Goal: Task Accomplishment & Management: Manage account settings

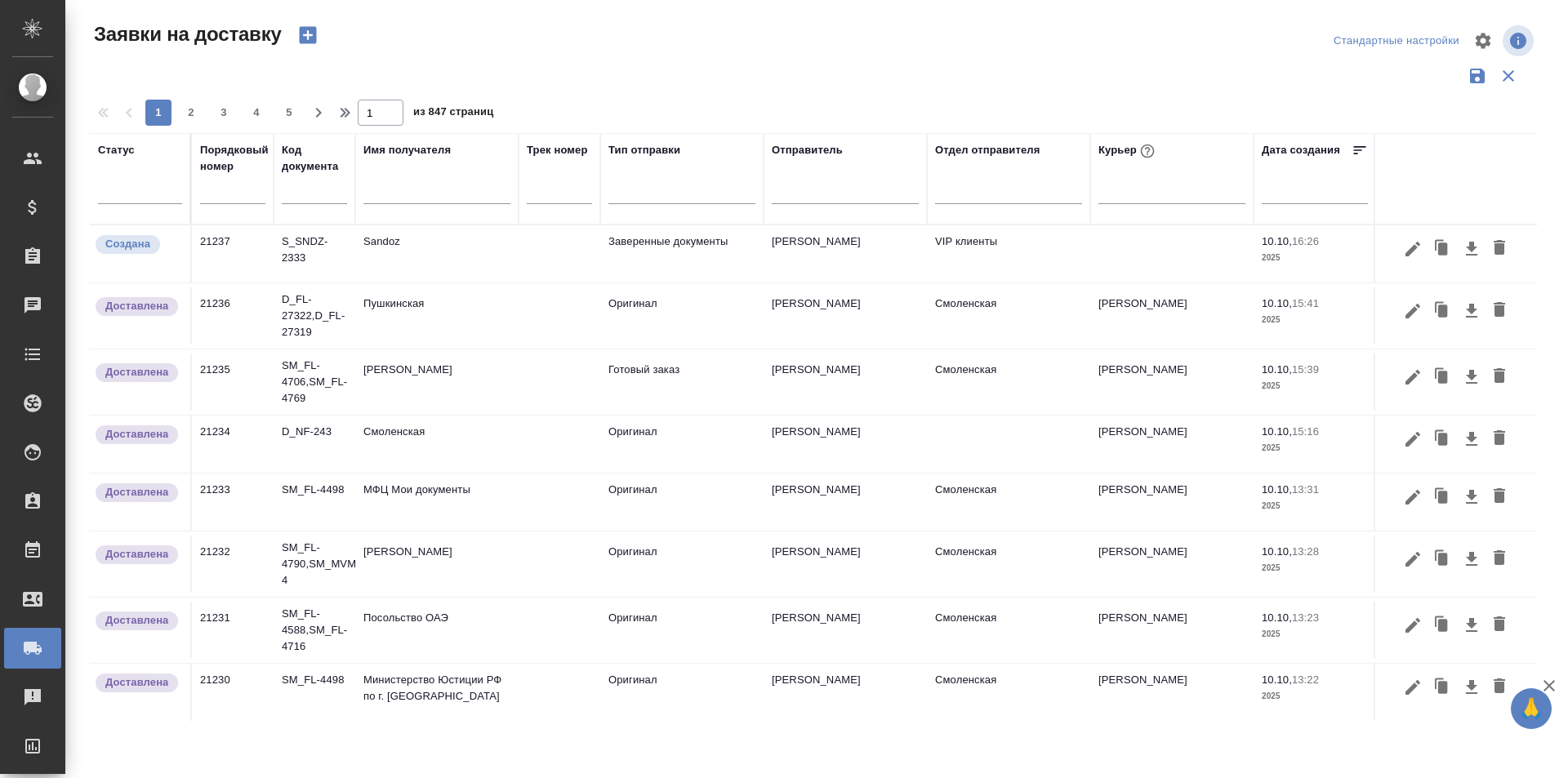
click at [307, 38] on icon "button" at bounding box center [307, 35] width 23 height 23
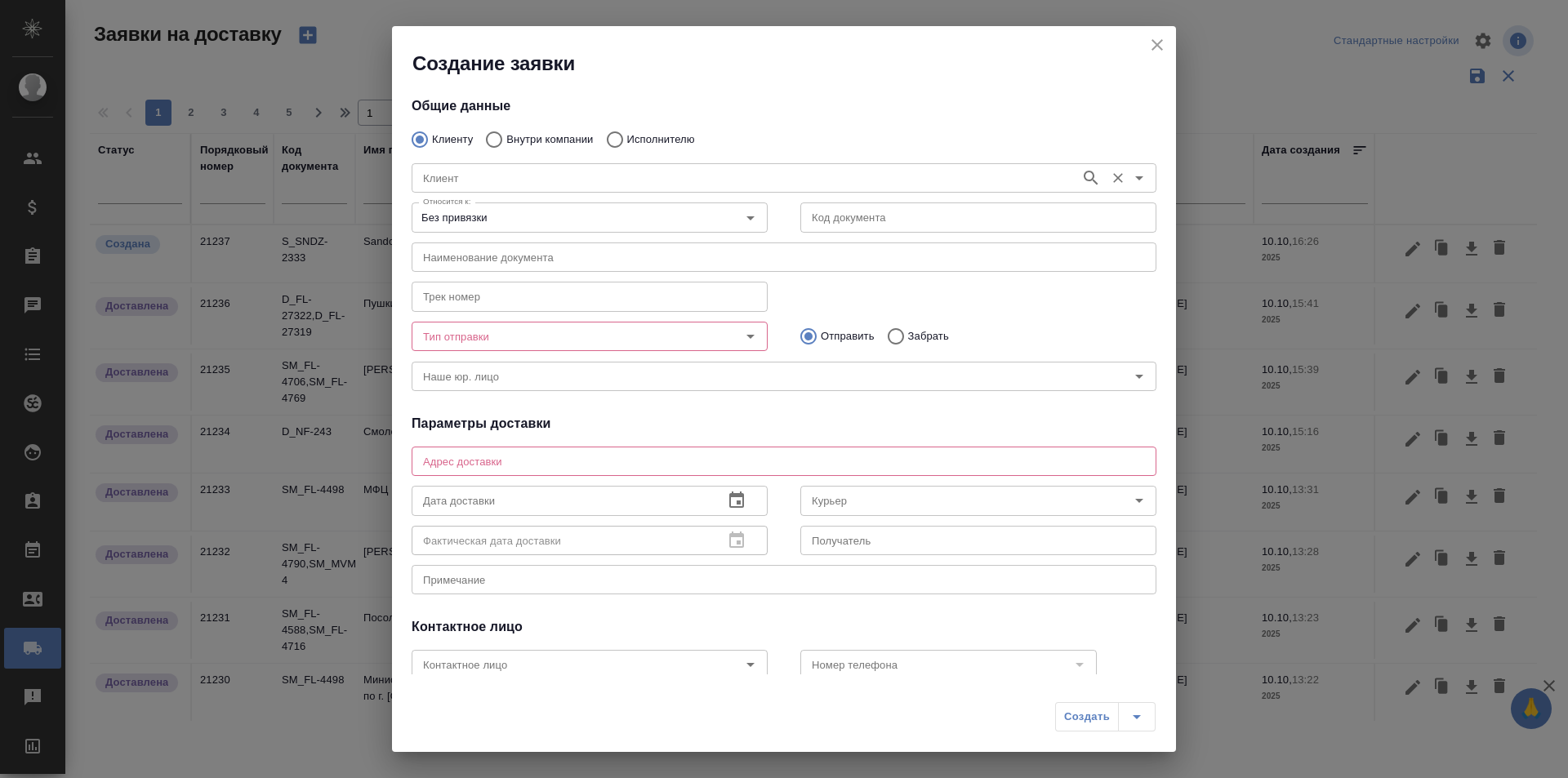
type input "[PERSON_NAME]"
click at [537, 183] on input "Клиент" at bounding box center [744, 178] width 656 height 20
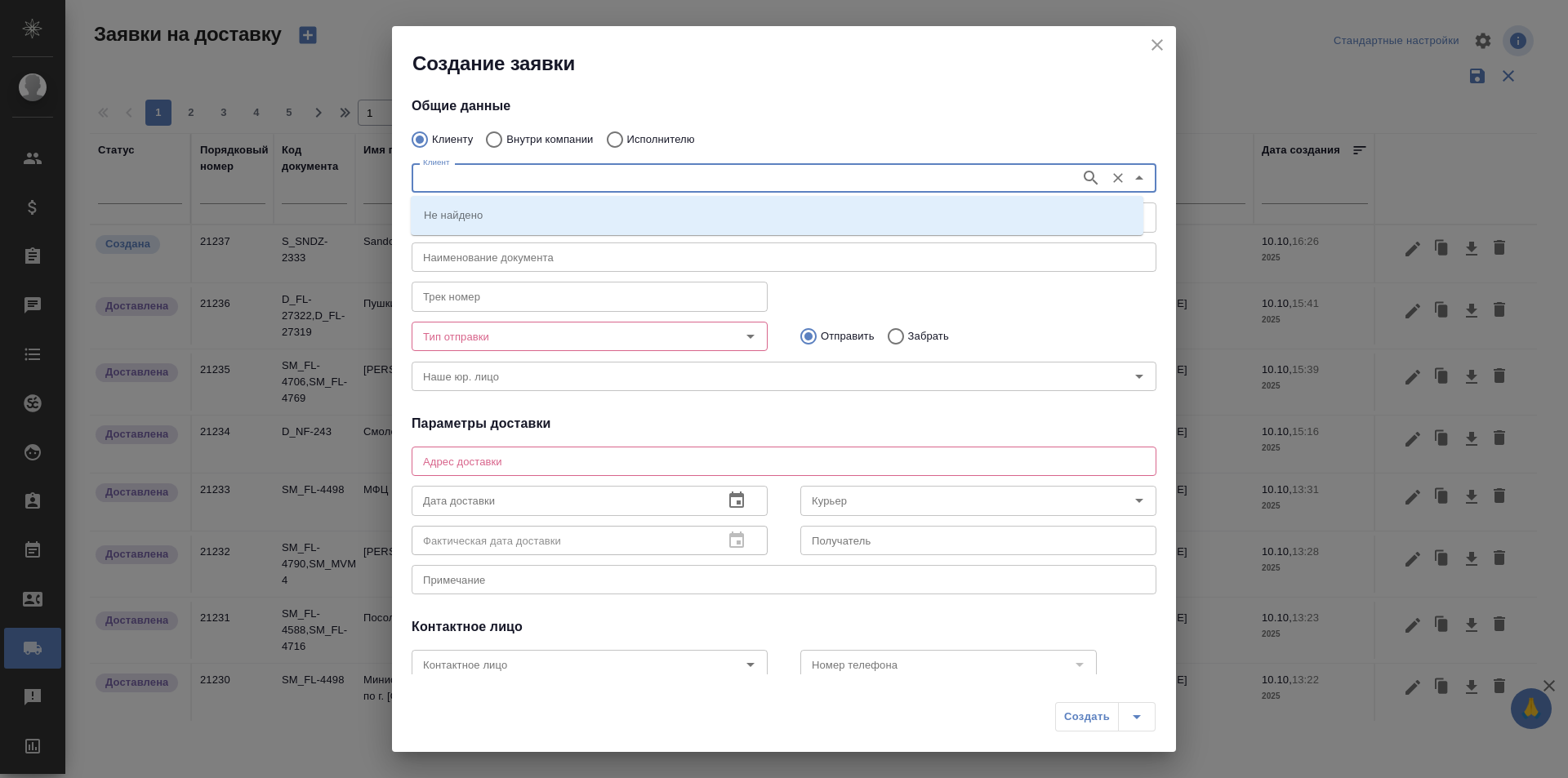
drag, startPoint x: 1148, startPoint y: 48, endPoint x: 1140, endPoint y: 161, distance: 113.3
click at [1148, 47] on icon "close" at bounding box center [1156, 44] width 20 height 20
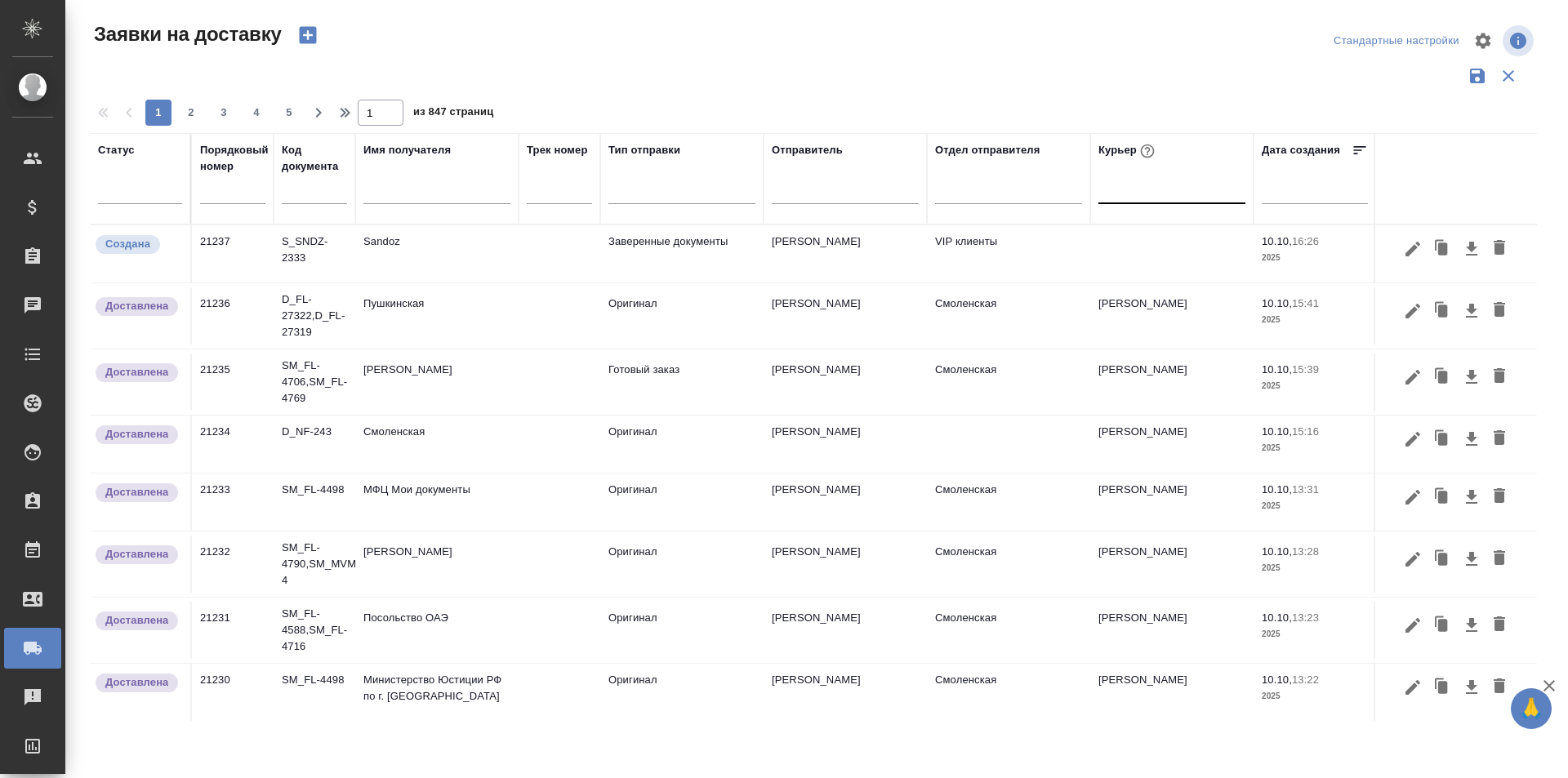
click at [1160, 194] on div at bounding box center [1172, 187] width 147 height 24
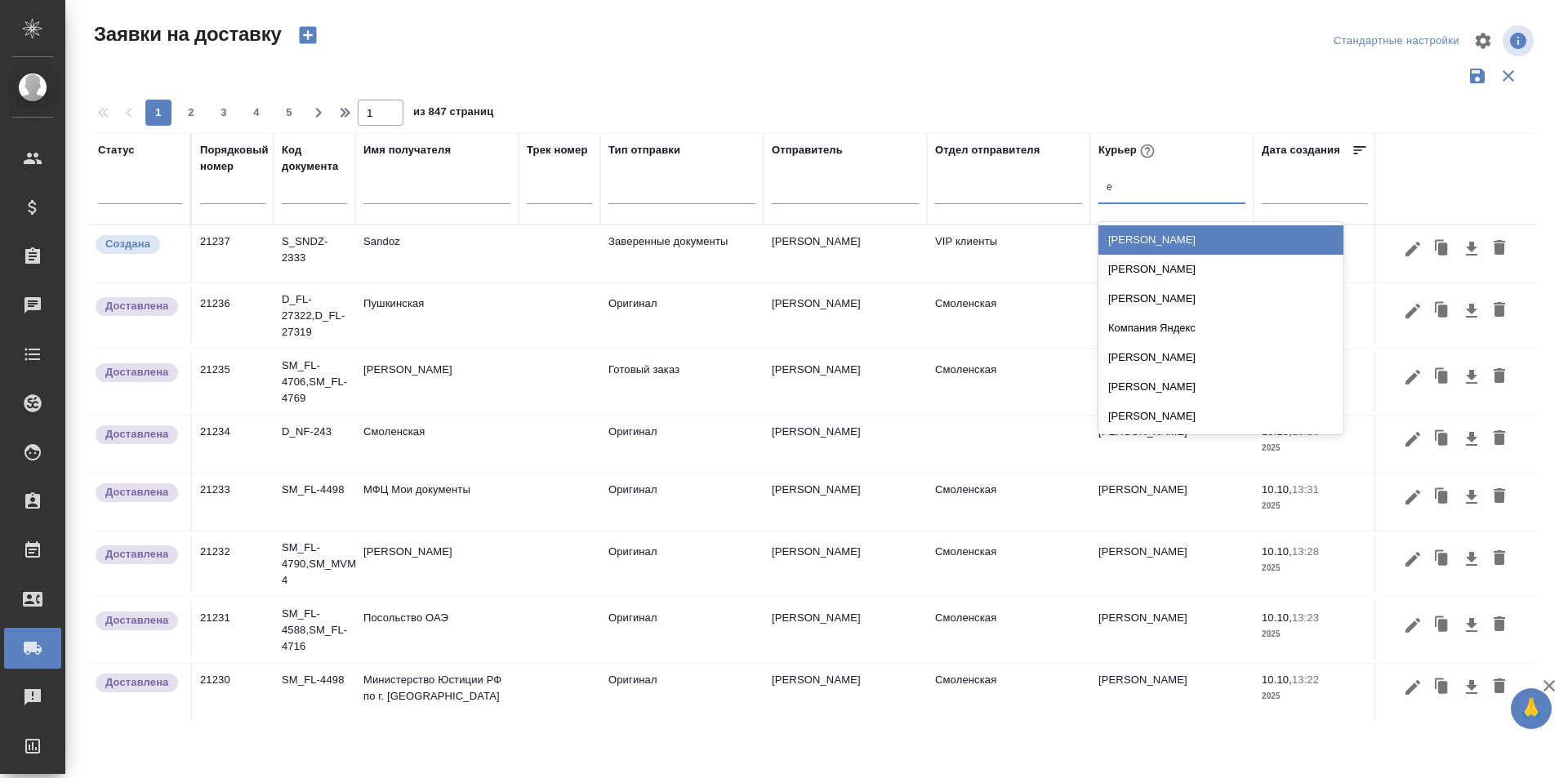
type input "ев"
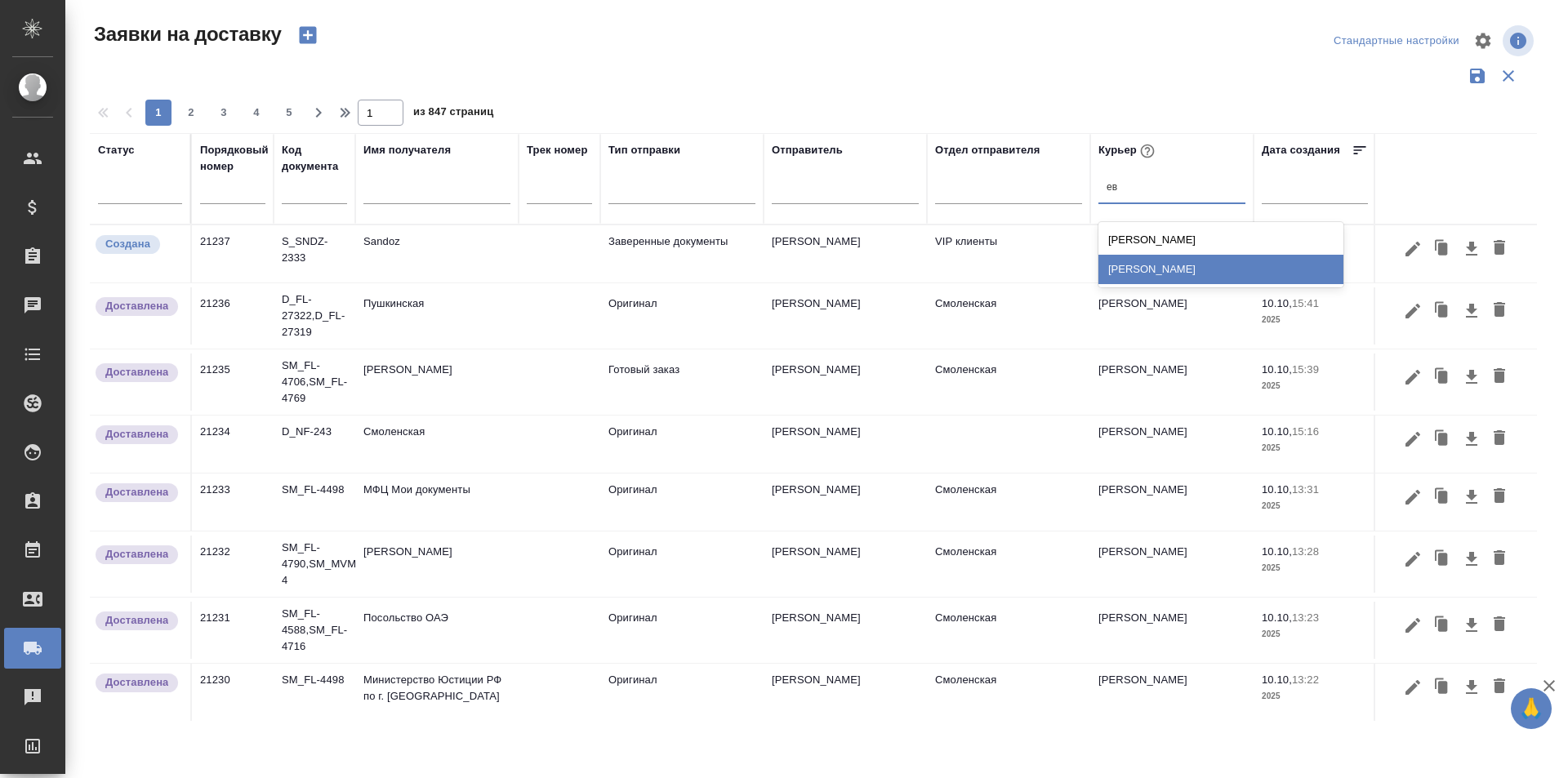
click at [1187, 268] on div "[PERSON_NAME]" at bounding box center [1221, 269] width 245 height 30
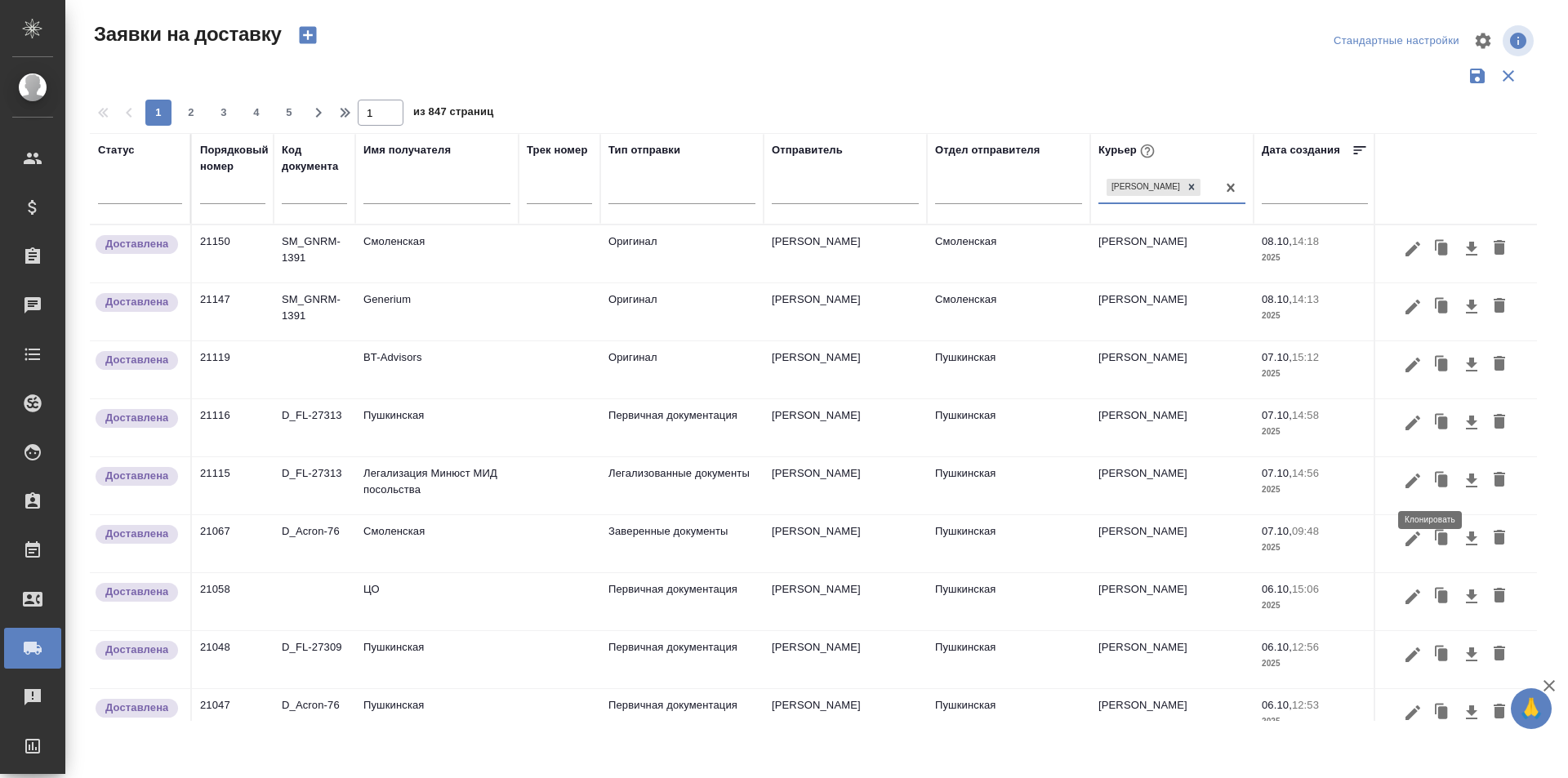
click at [1438, 482] on icon "button" at bounding box center [1443, 480] width 10 height 12
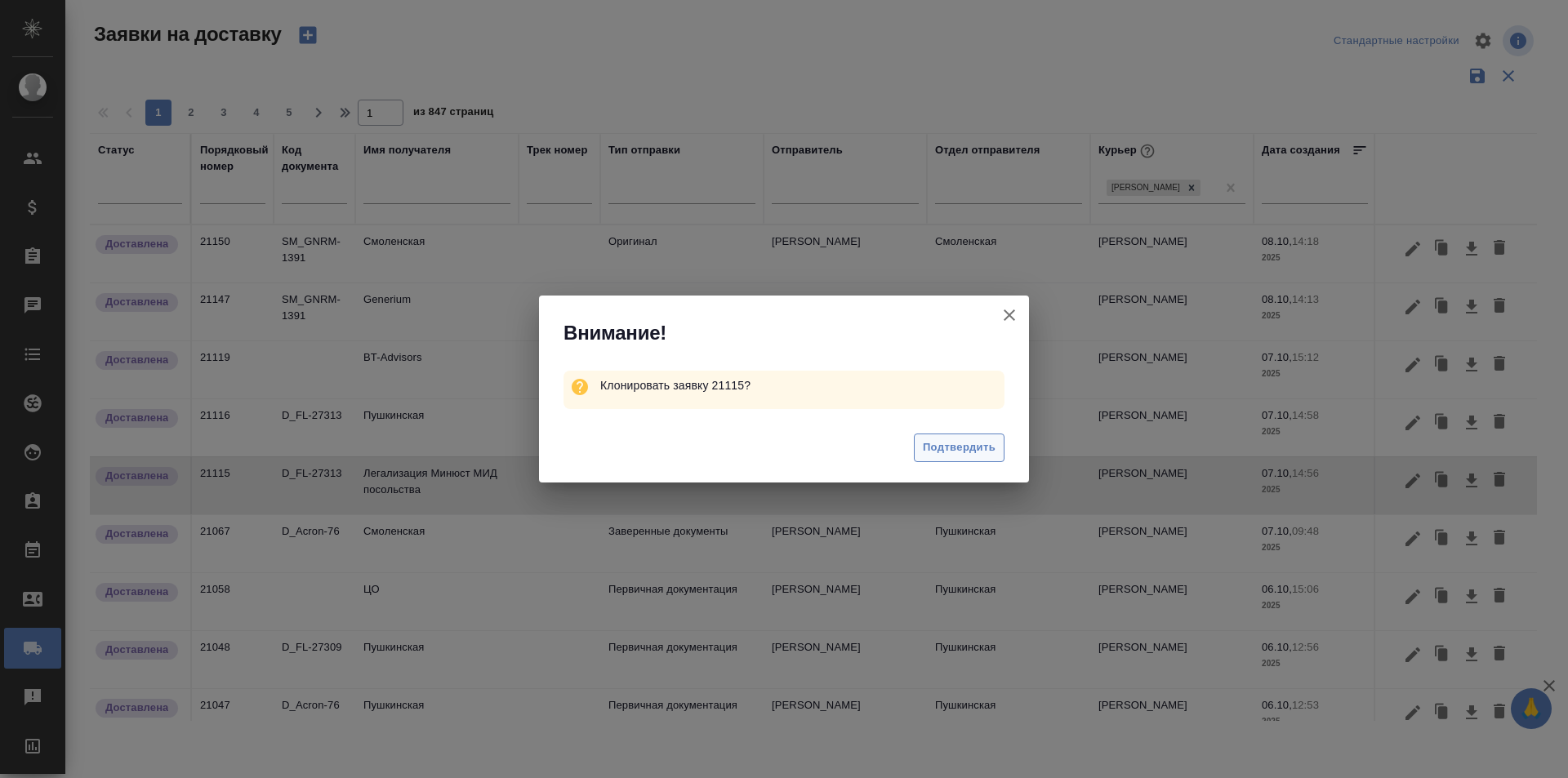
click at [944, 447] on span "Подтвердить" at bounding box center [958, 447] width 72 height 19
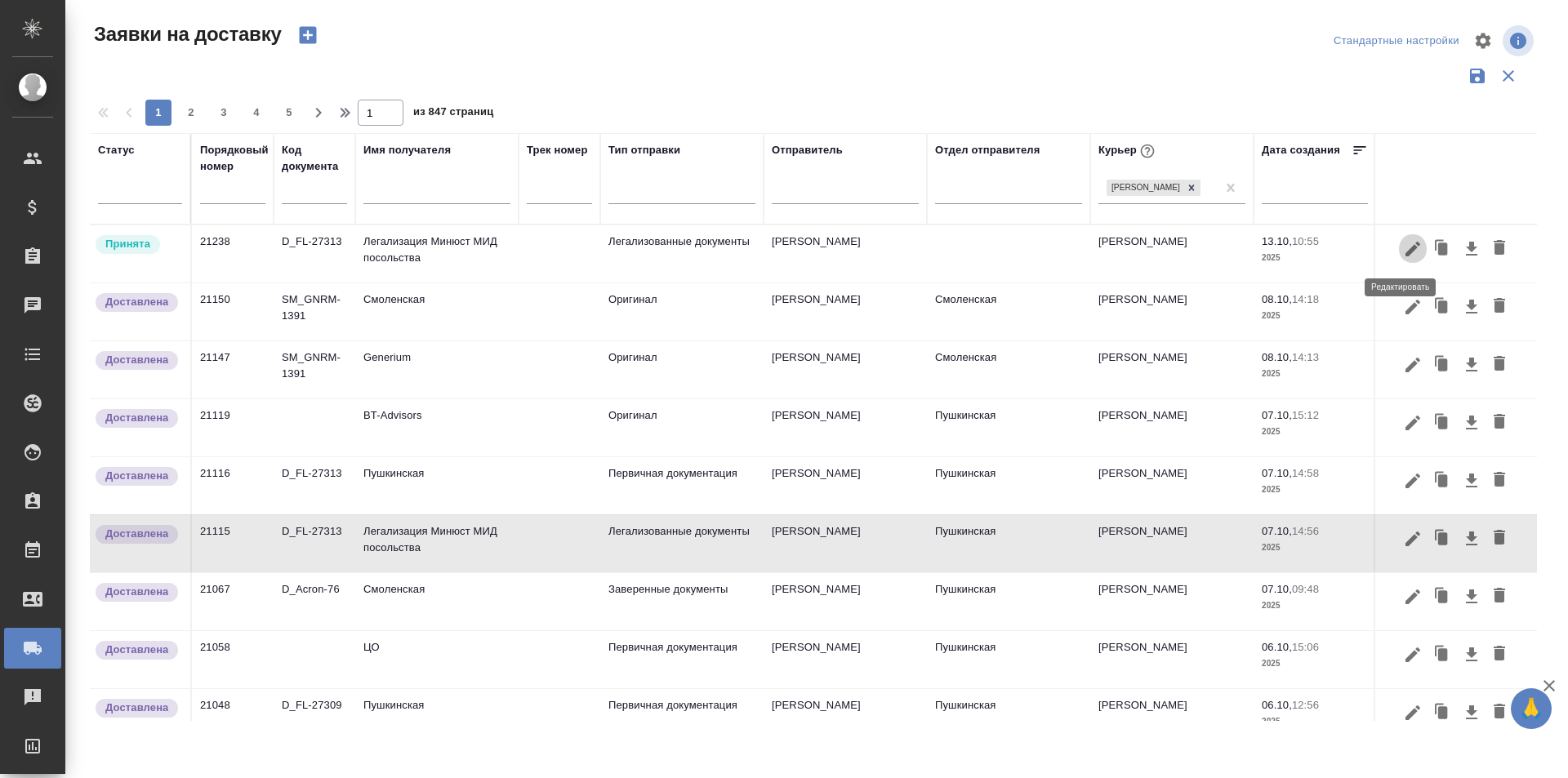
click at [1403, 249] on icon "button" at bounding box center [1412, 248] width 20 height 20
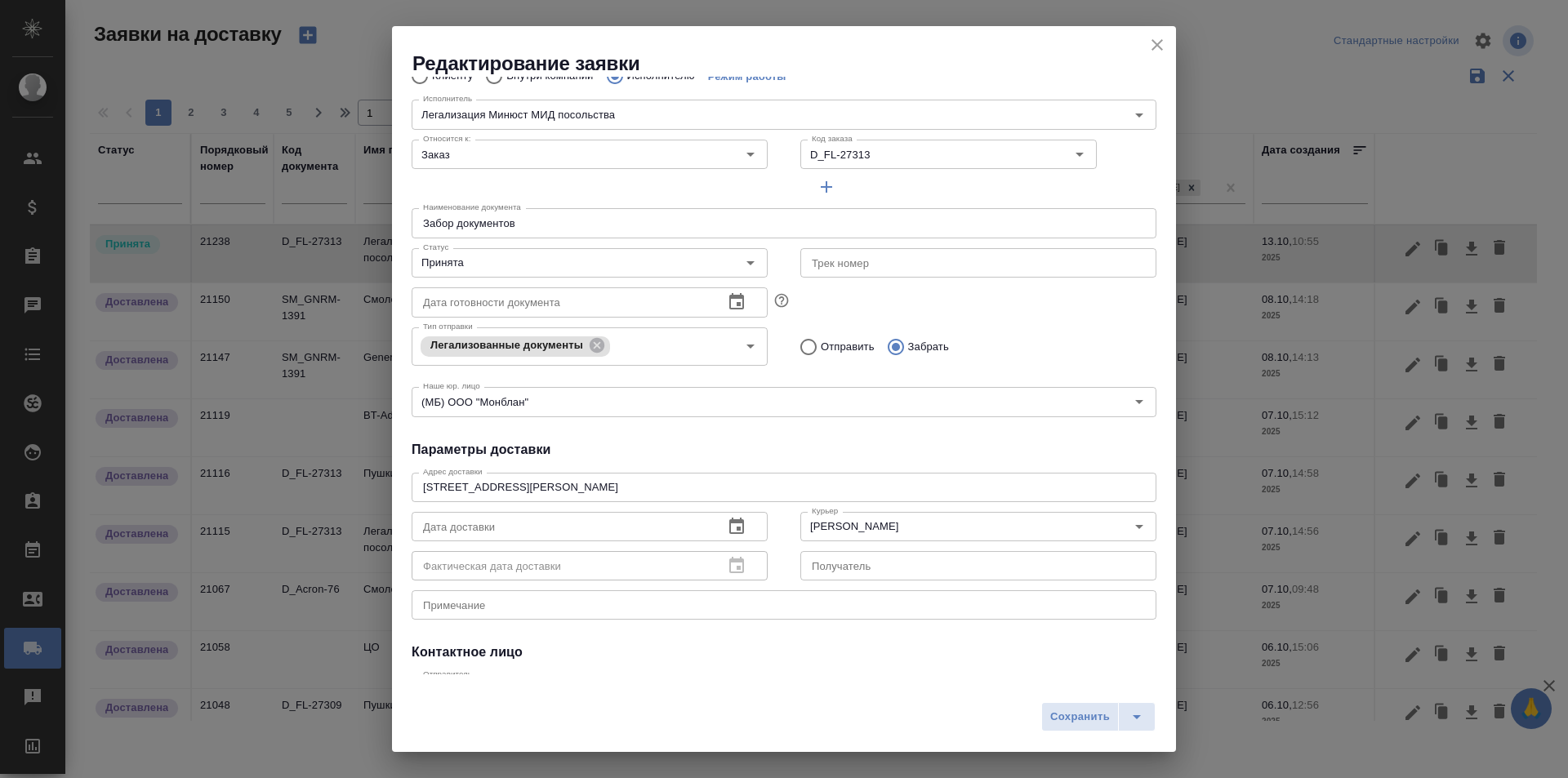
scroll to position [222, 0]
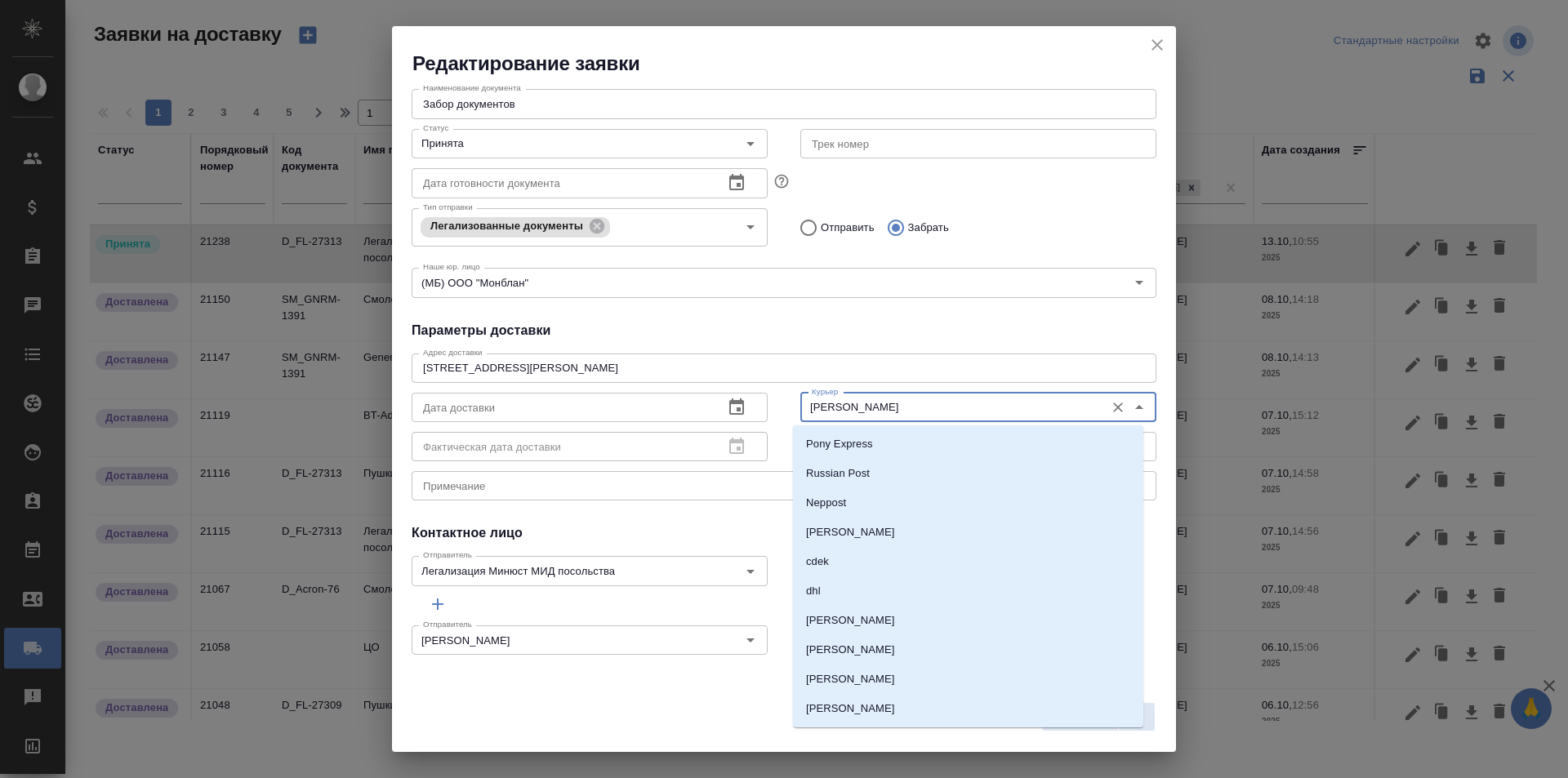
click at [898, 399] on input "[PERSON_NAME]" at bounding box center [950, 406] width 292 height 20
click at [892, 616] on li "[PERSON_NAME]" at bounding box center [968, 620] width 351 height 30
type input "[PERSON_NAME]"
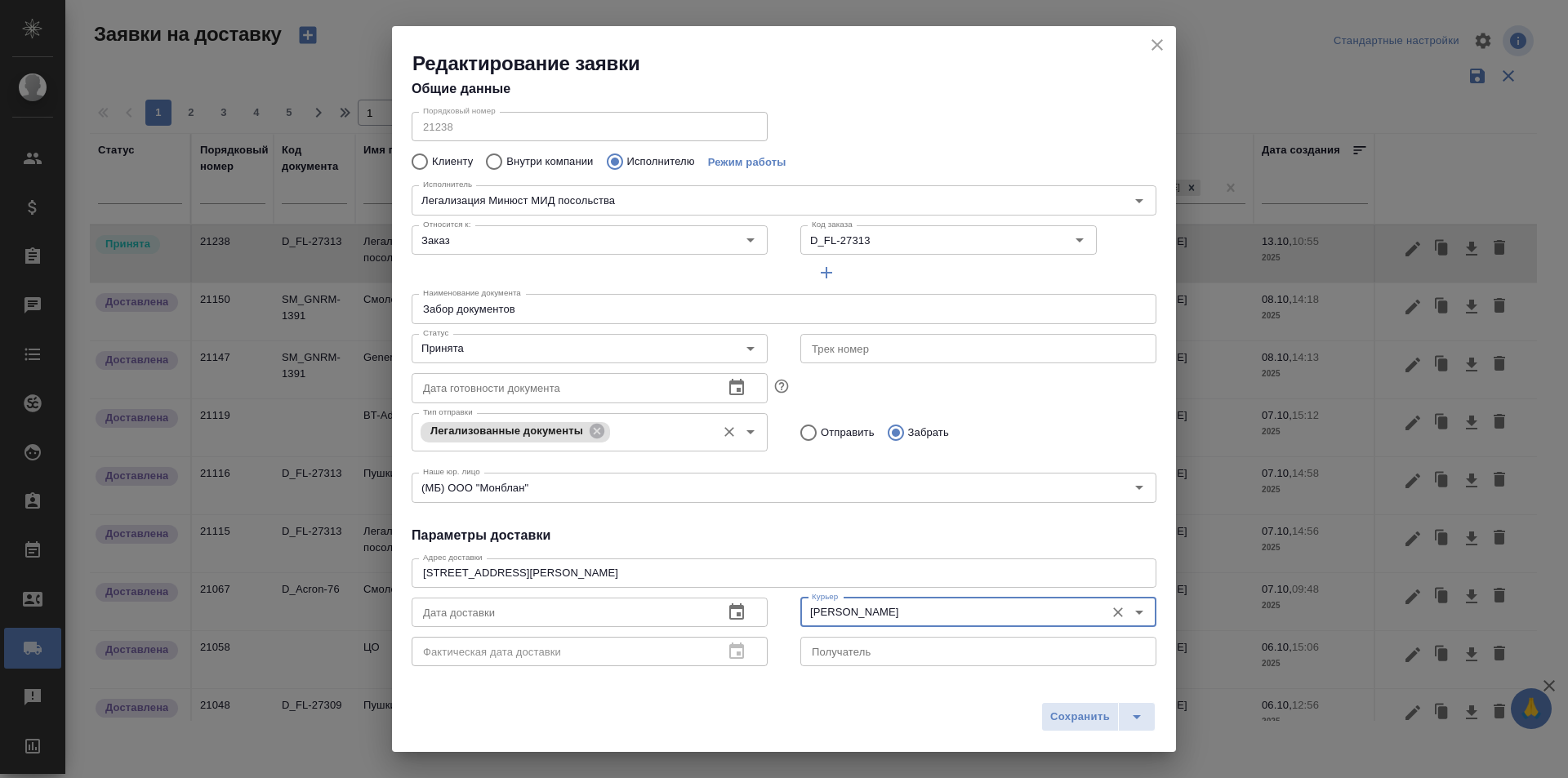
scroll to position [0, 0]
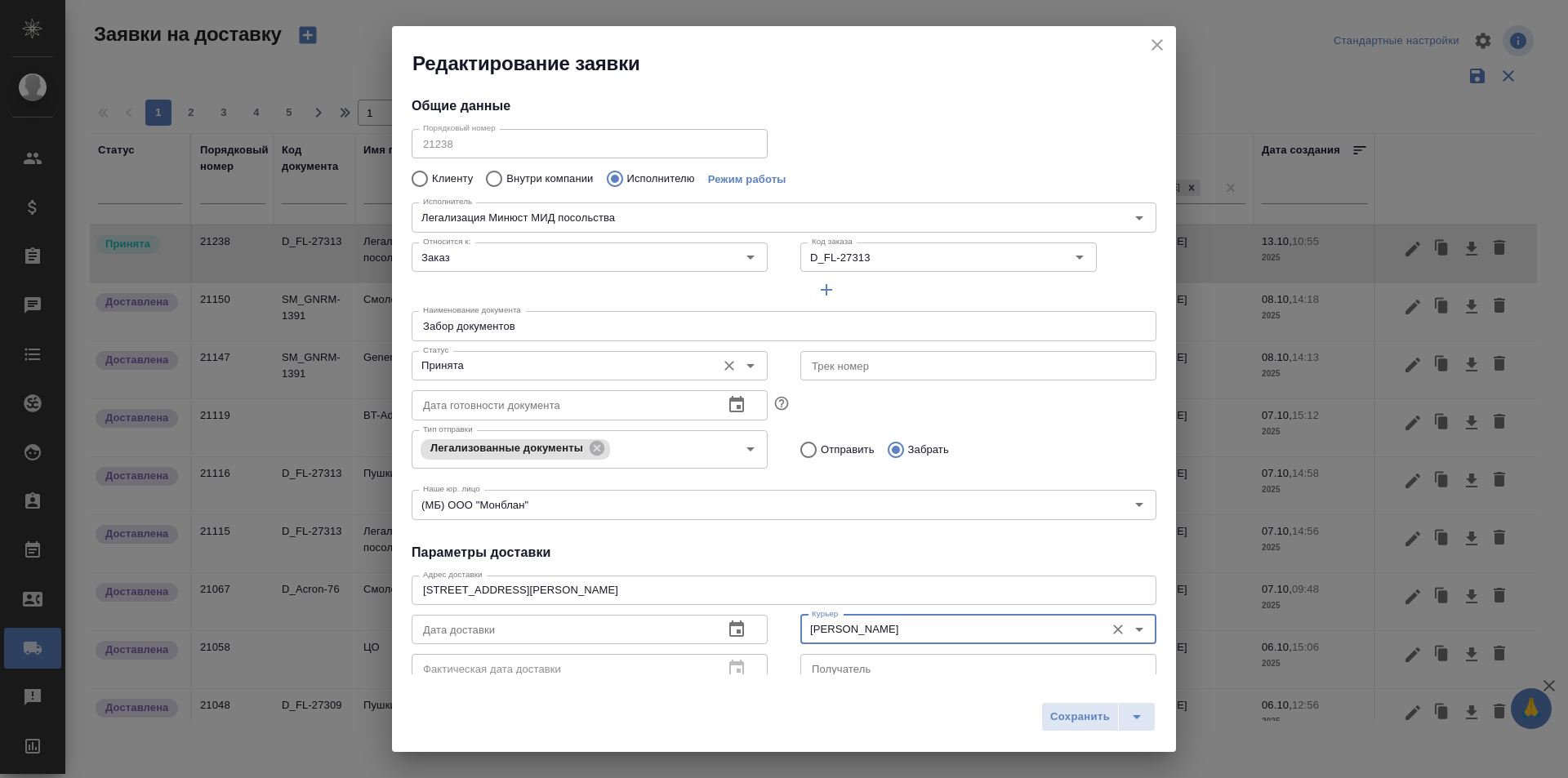
click at [620, 370] on input "Принята" at bounding box center [562, 365] width 292 height 20
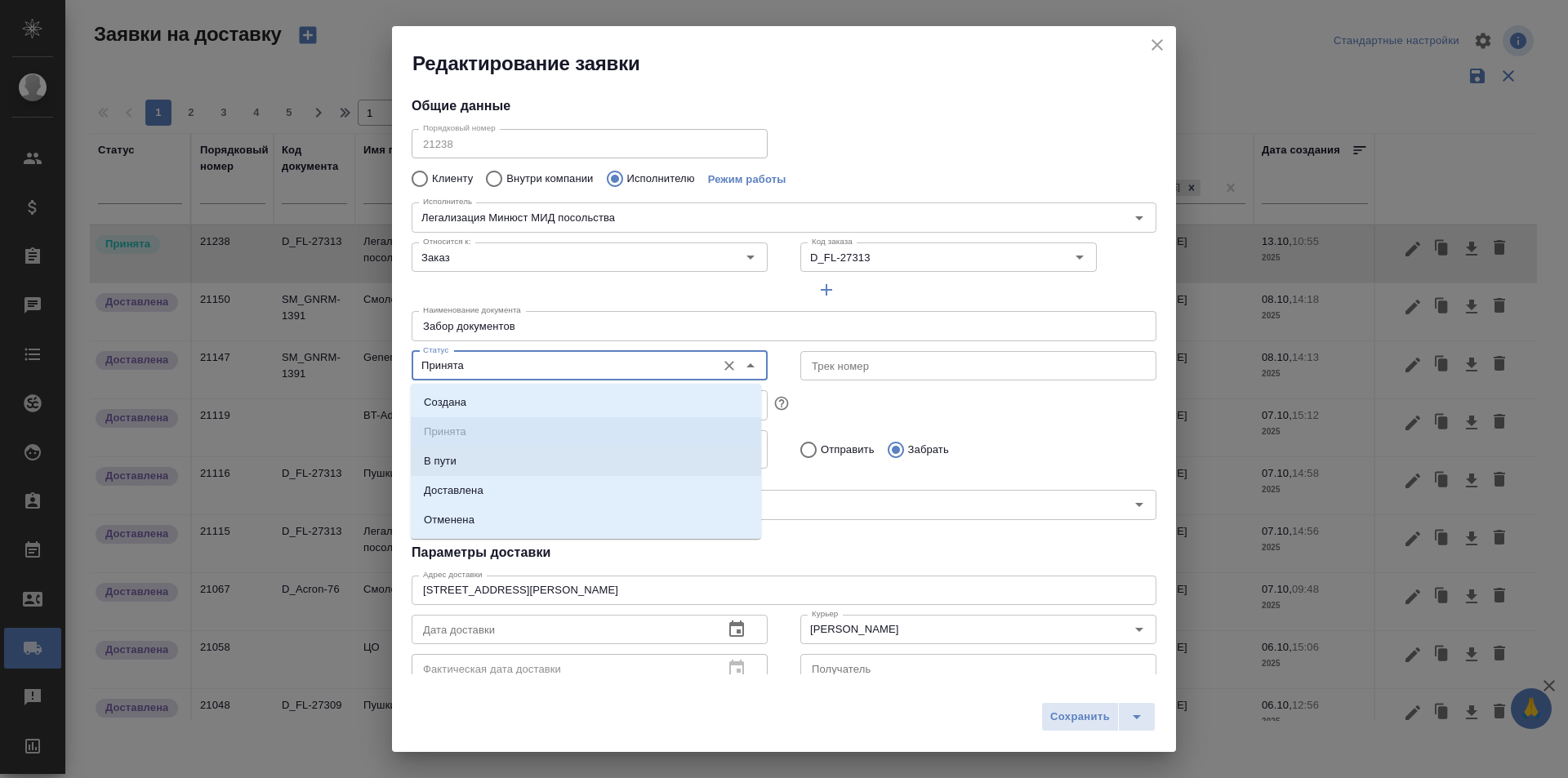
click at [872, 414] on div "Тип отправки Легализованные документы Тип отправки Отправить Забрать" at bounding box center [784, 447] width 778 height 81
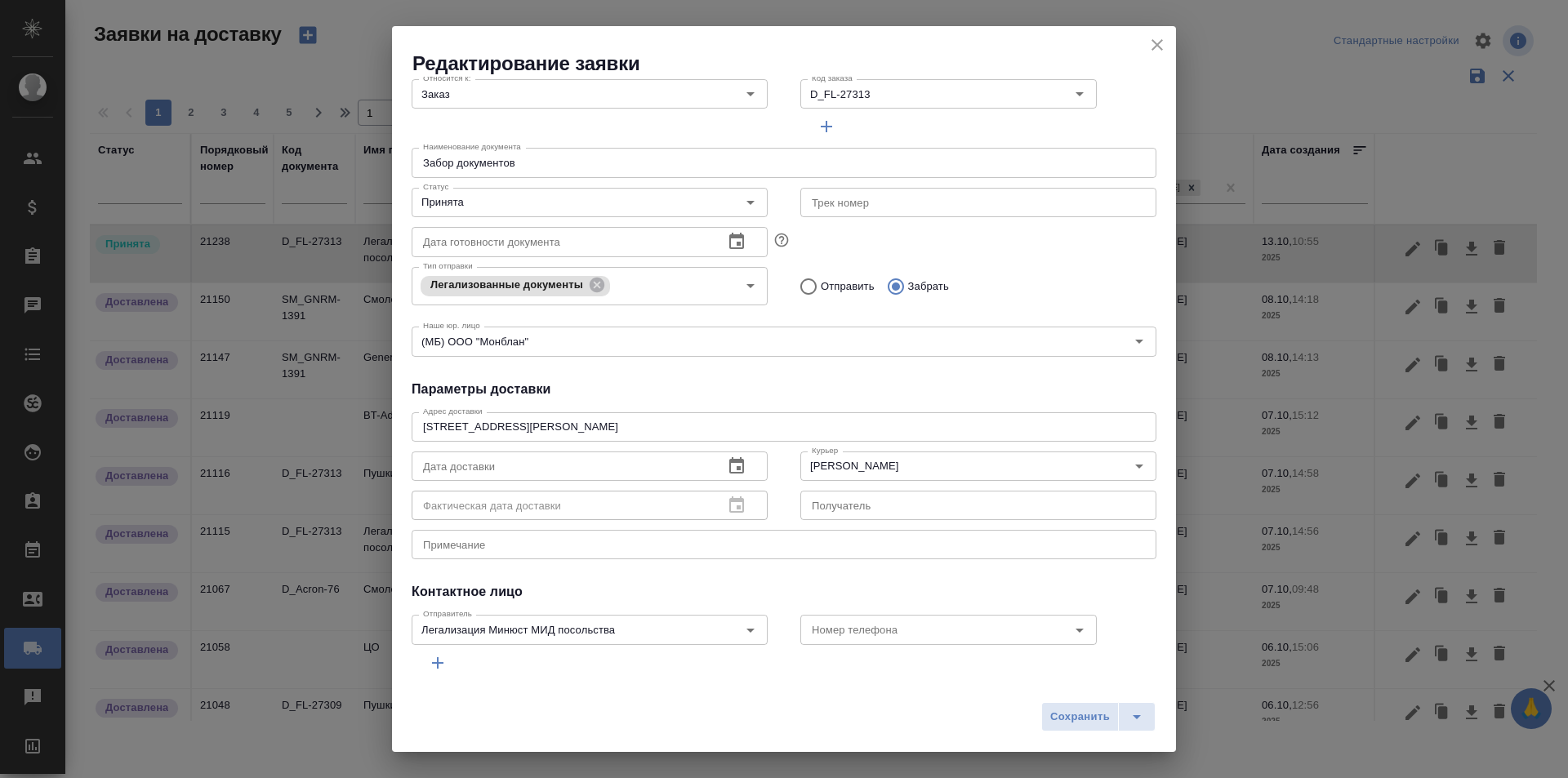
scroll to position [222, 0]
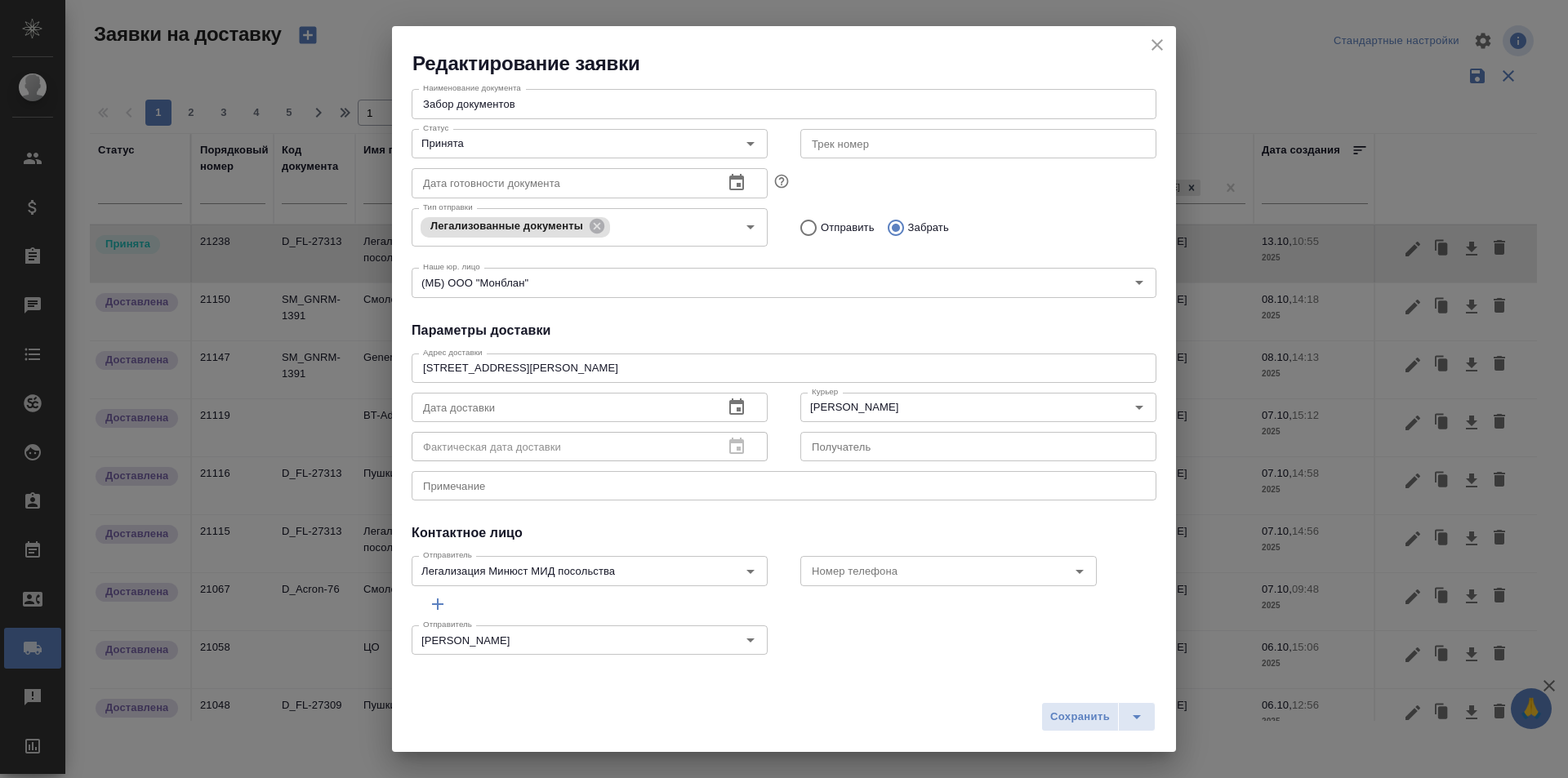
click at [733, 411] on icon "button" at bounding box center [736, 406] width 14 height 16
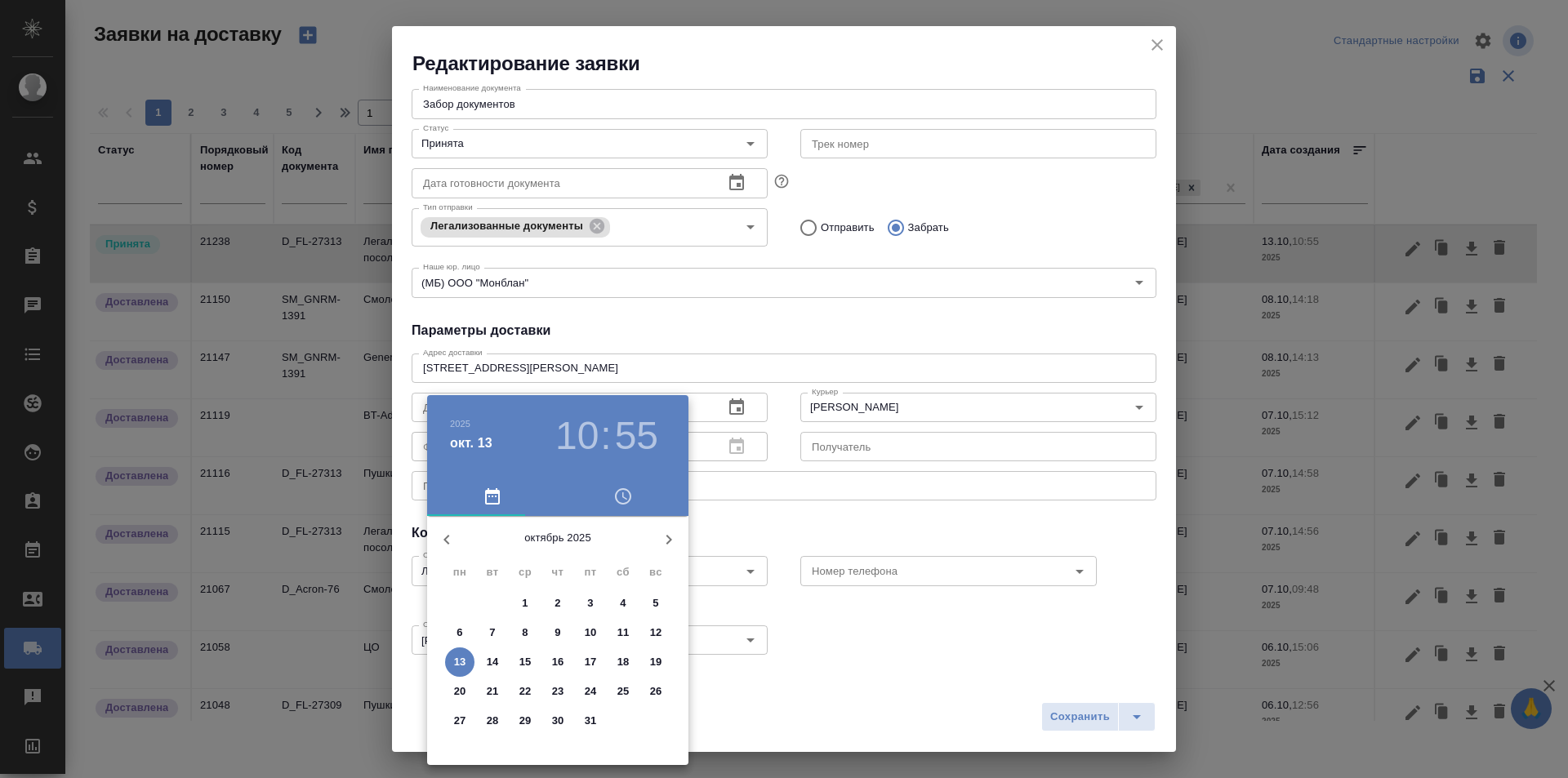
click at [465, 657] on span "13" at bounding box center [459, 662] width 30 height 16
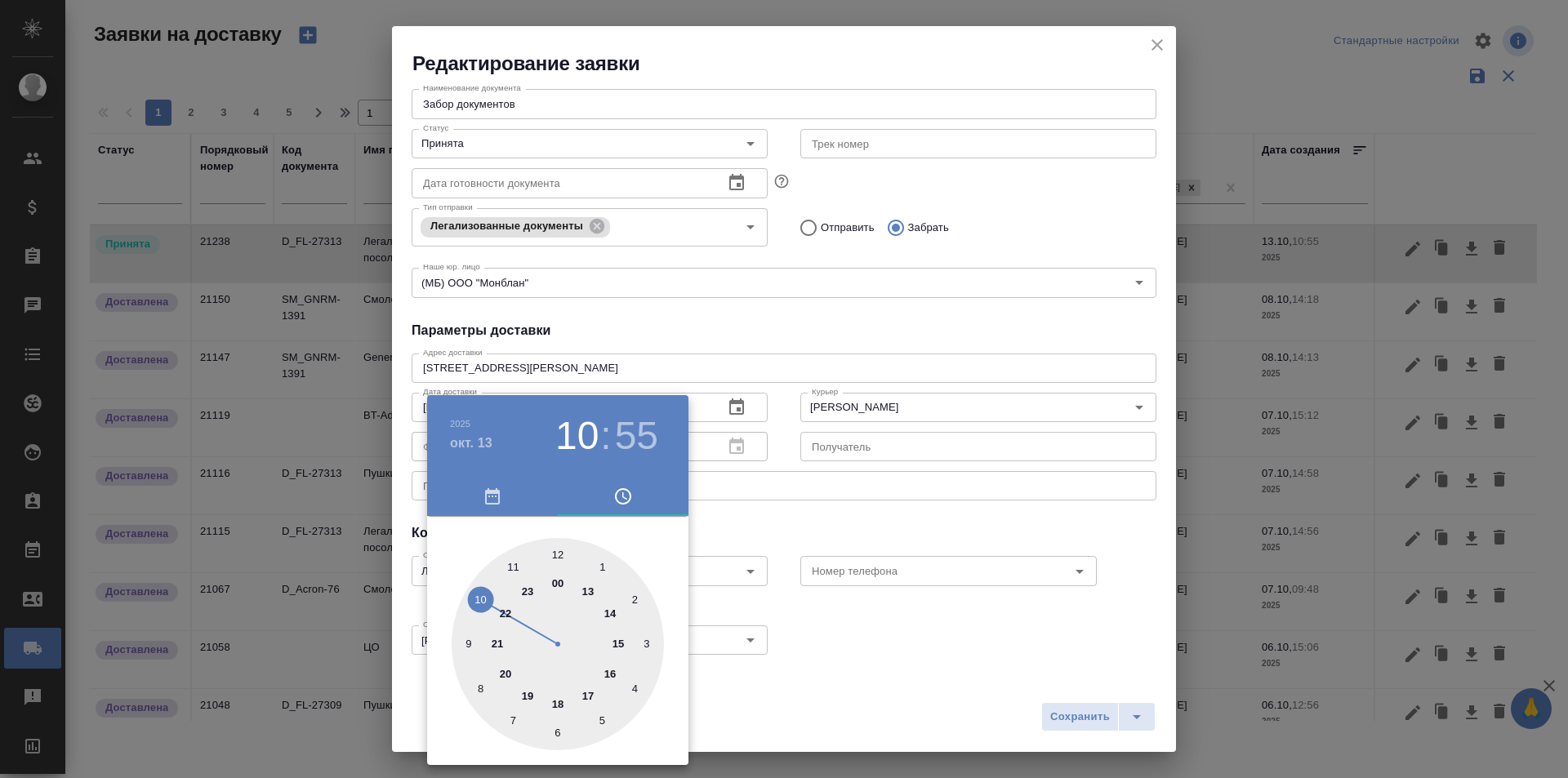
click at [485, 599] on div at bounding box center [558, 644] width 213 height 213
click at [556, 565] on div at bounding box center [558, 644] width 213 height 213
type input "[DATE] 10:00"
click at [726, 534] on div at bounding box center [784, 389] width 1568 height 778
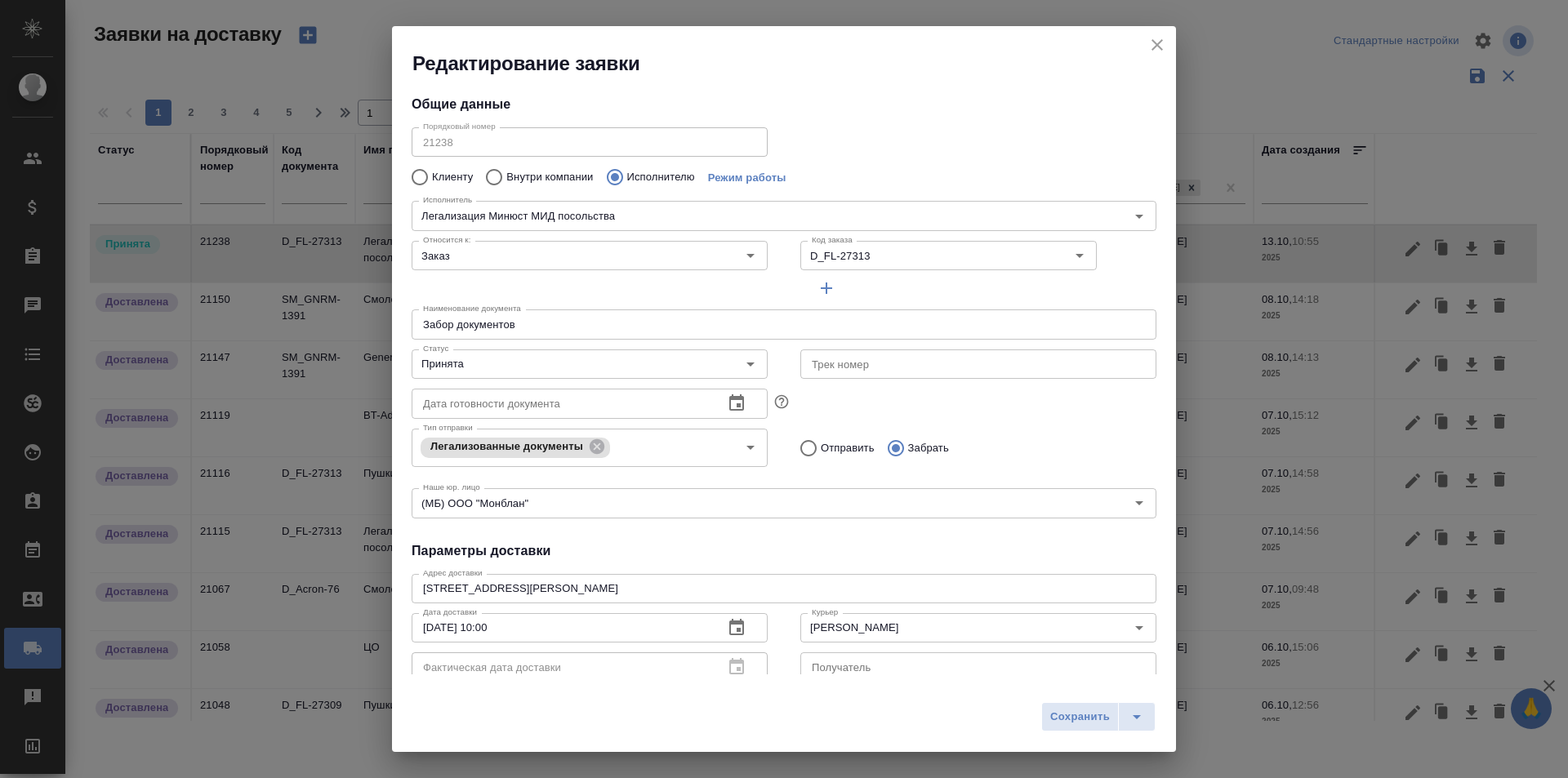
scroll to position [0, 0]
click at [868, 259] on input "D_FL-27313" at bounding box center [909, 257] width 208 height 20
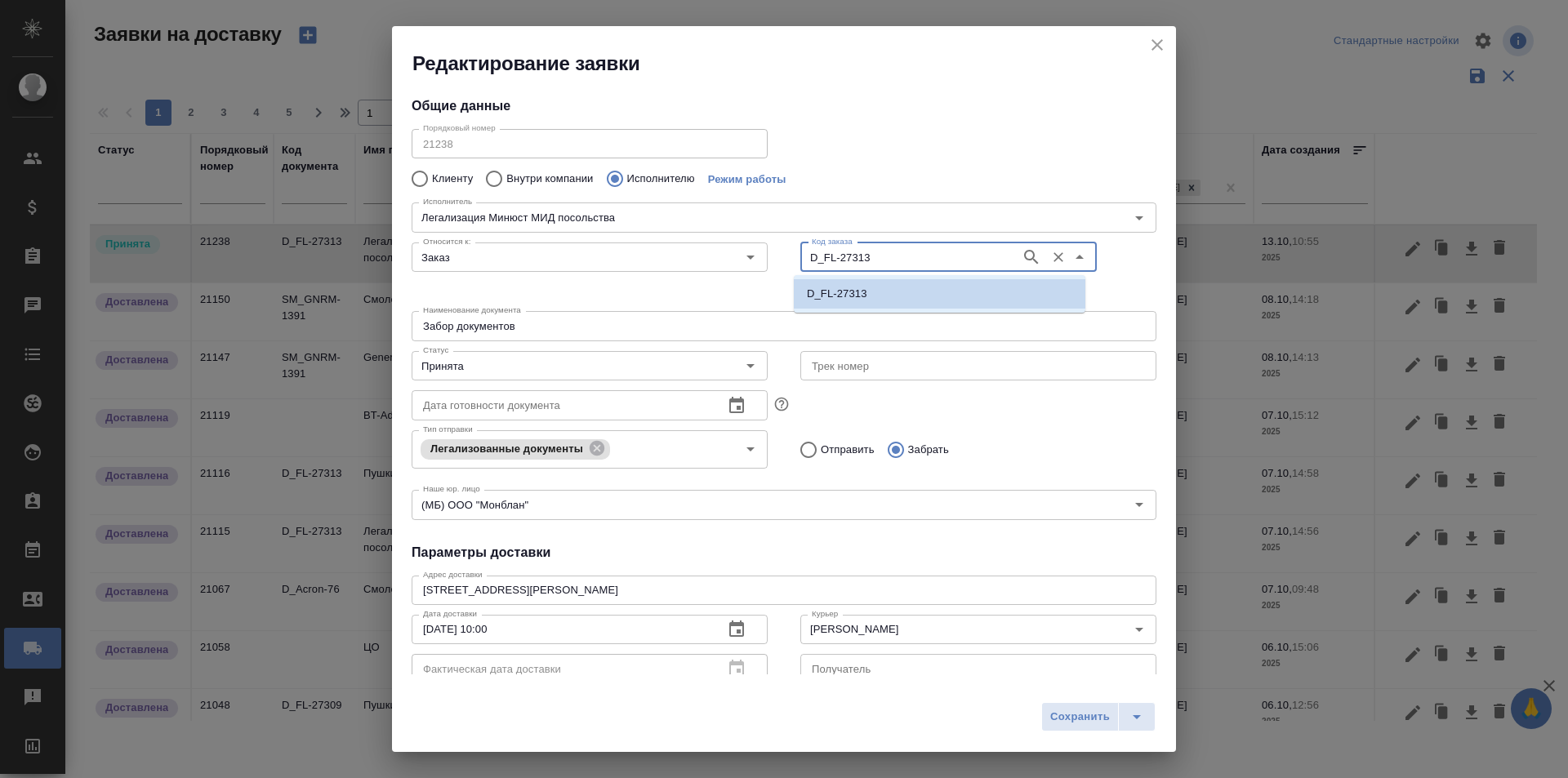
click at [870, 258] on input "D_FL-27313" at bounding box center [909, 257] width 208 height 20
type input "D_FL-27342"
click at [877, 284] on li "D_FL-27342" at bounding box center [939, 293] width 292 height 30
type input "D_FL-27342"
click at [1086, 726] on button "Сохранить" at bounding box center [1080, 716] width 77 height 30
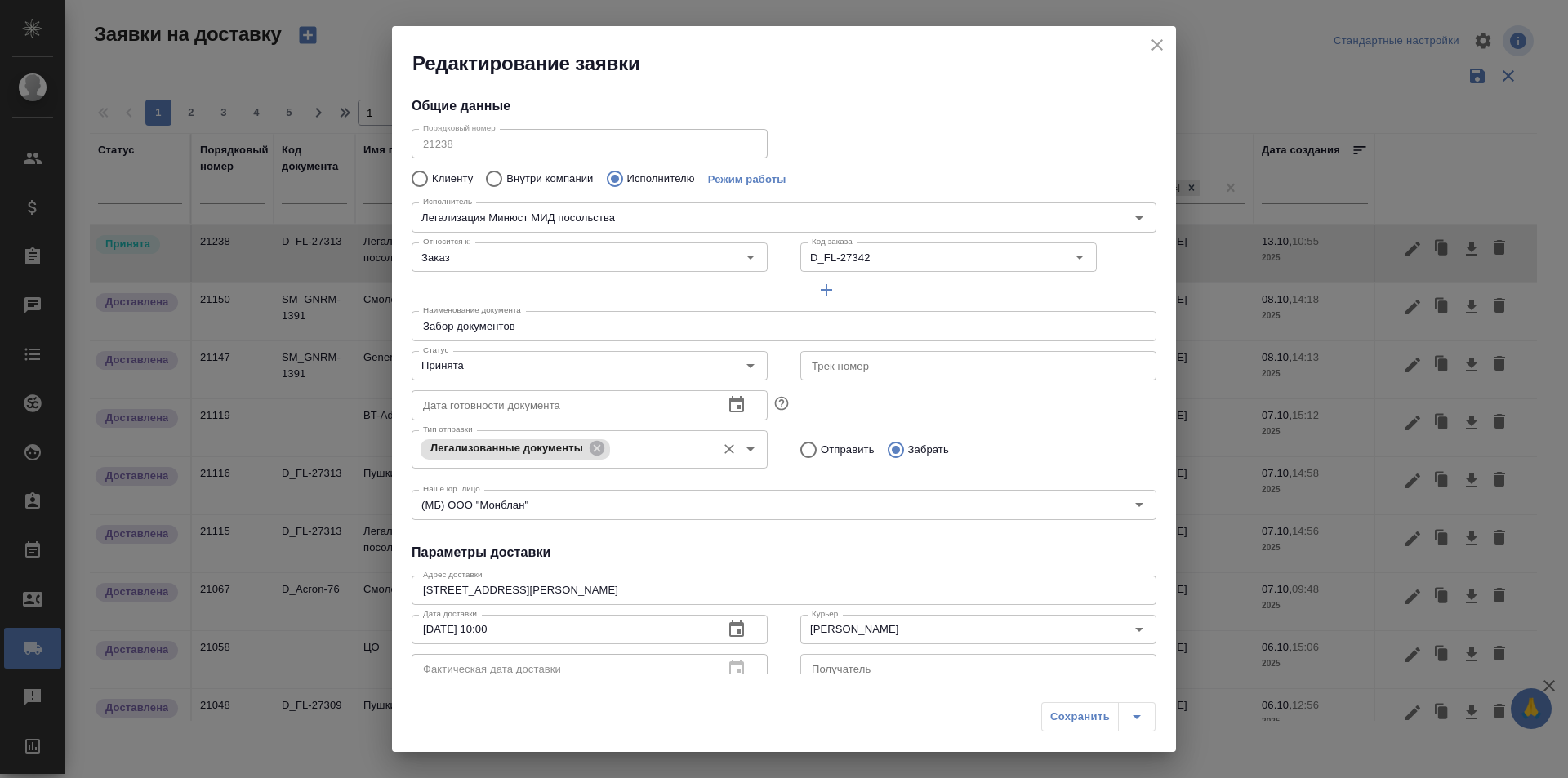
type input "[PERSON_NAME]"
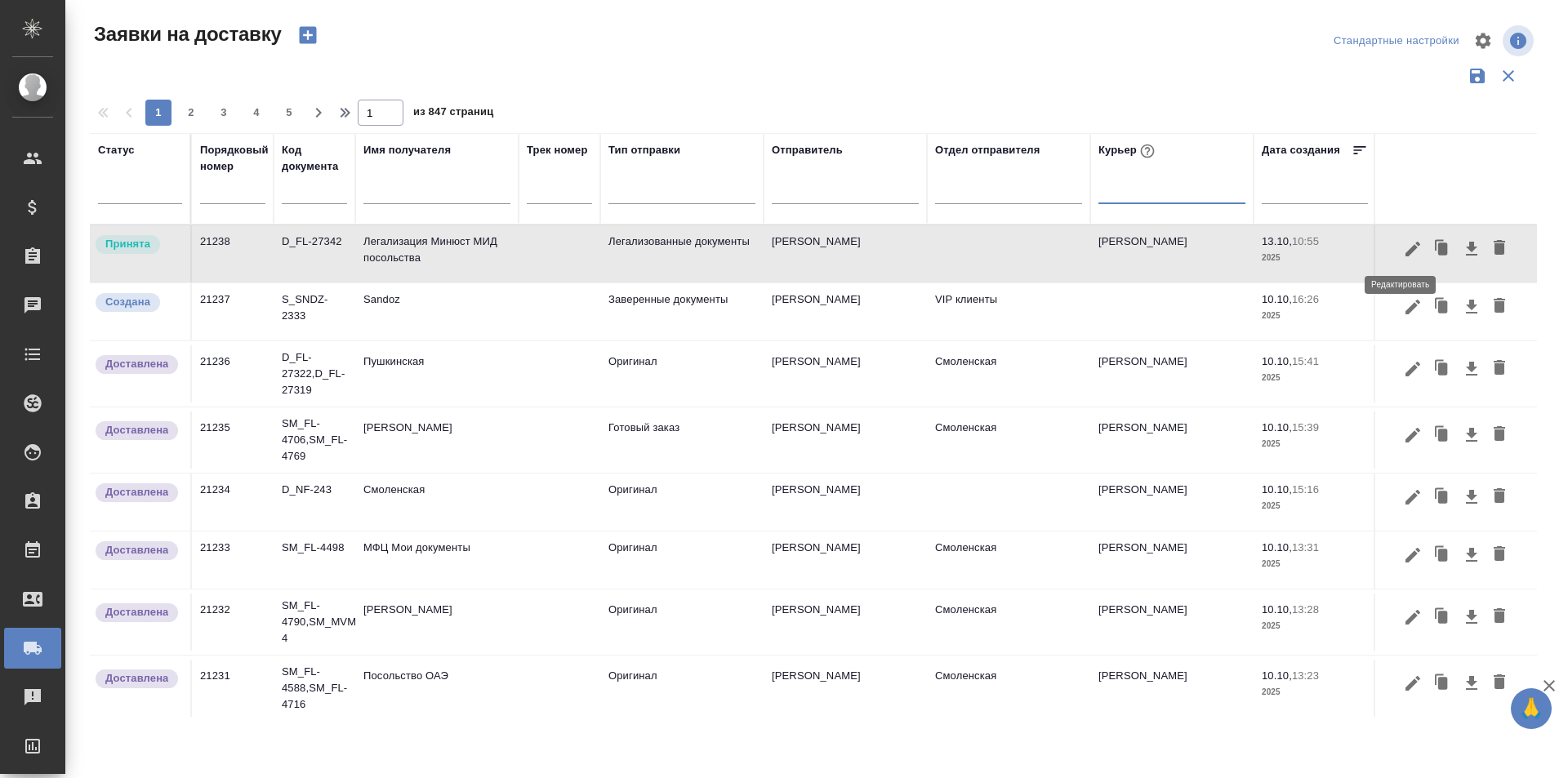
click at [1406, 256] on icon "button" at bounding box center [1412, 248] width 20 height 20
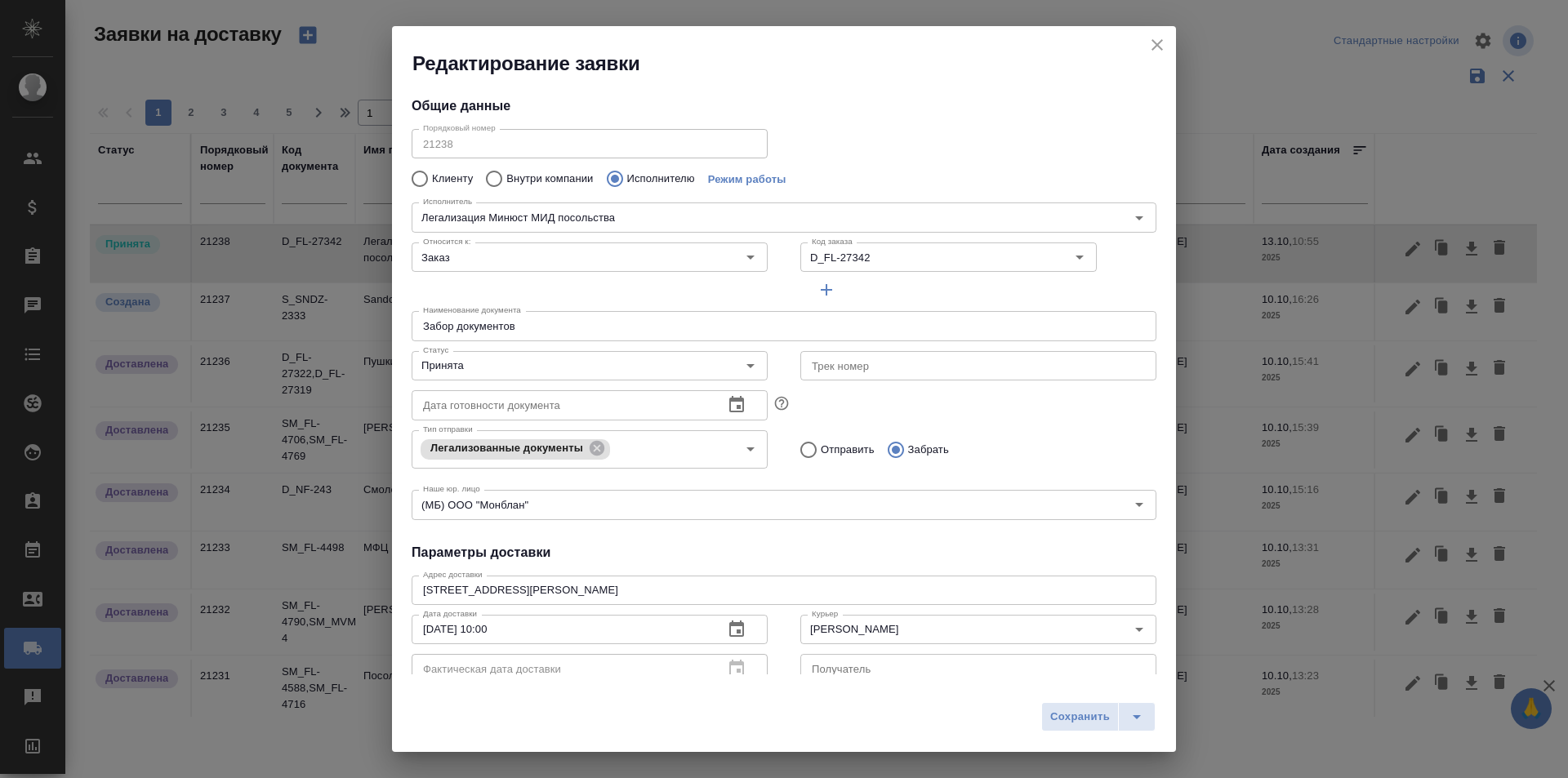
click at [1153, 46] on icon "close" at bounding box center [1156, 44] width 20 height 20
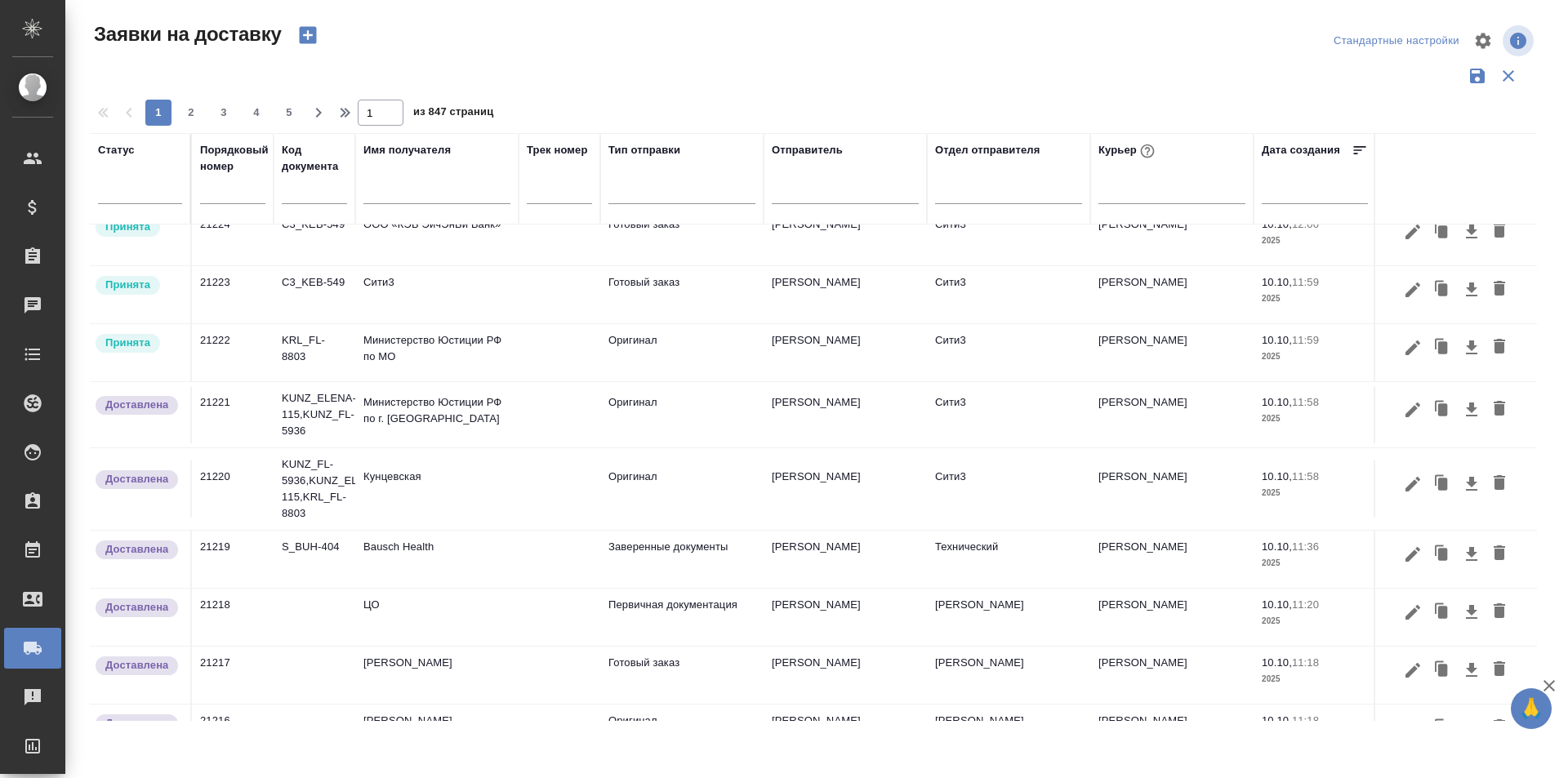
scroll to position [1061, 0]
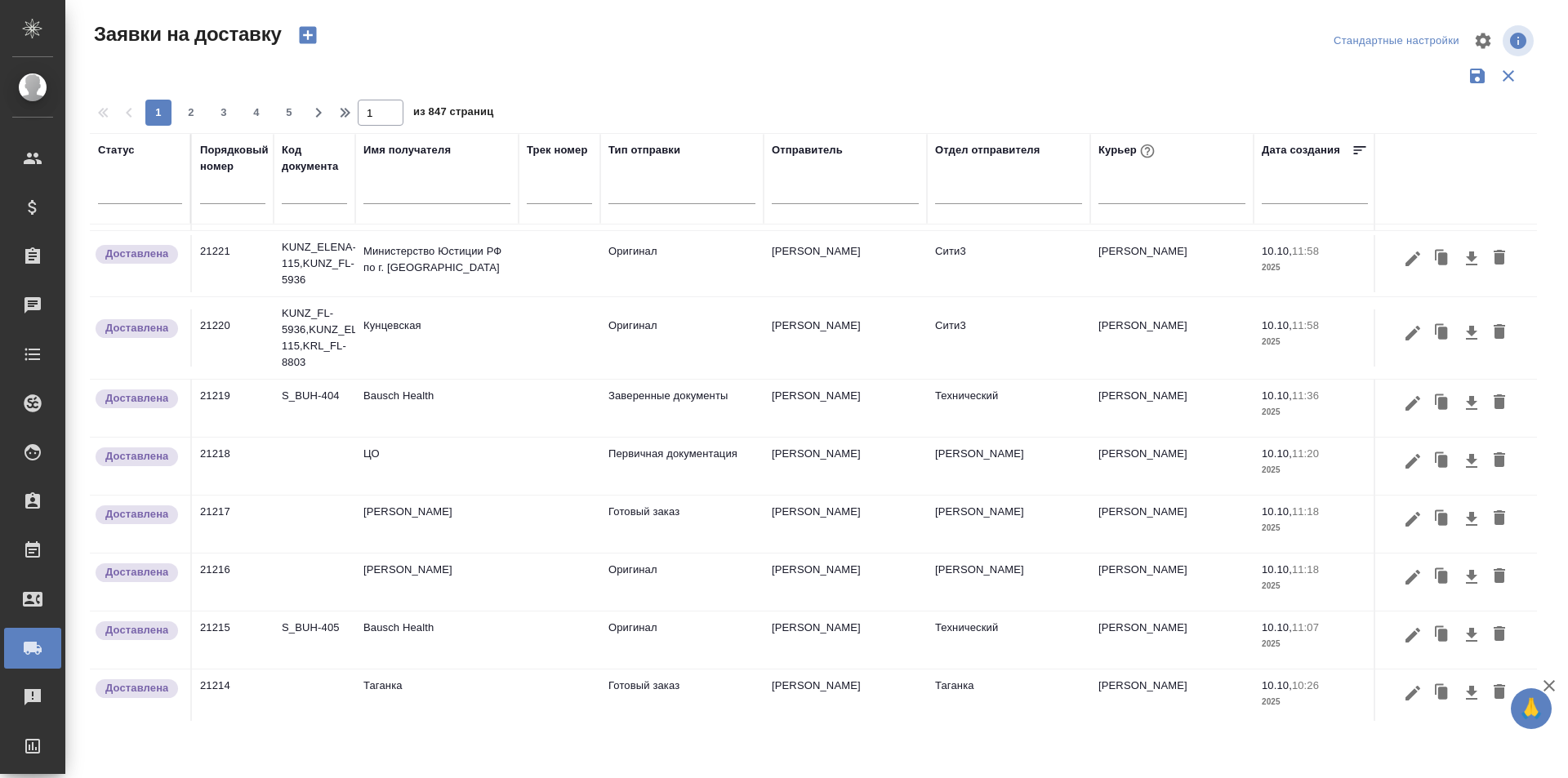
click at [1403, 397] on icon "button" at bounding box center [1412, 403] width 20 height 20
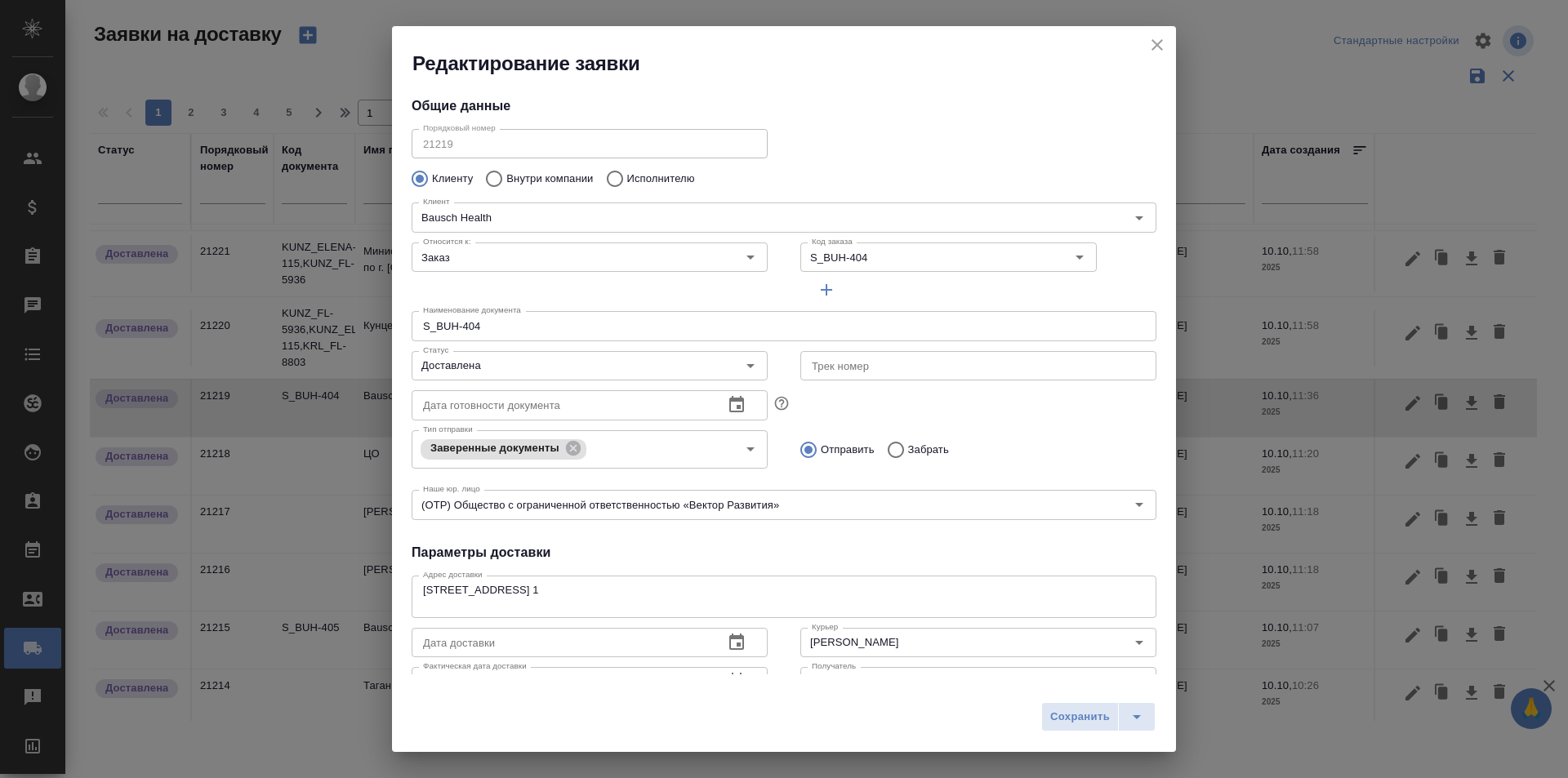
type input "[PERSON_NAME]"
type input "[PHONE_NUMBER]"
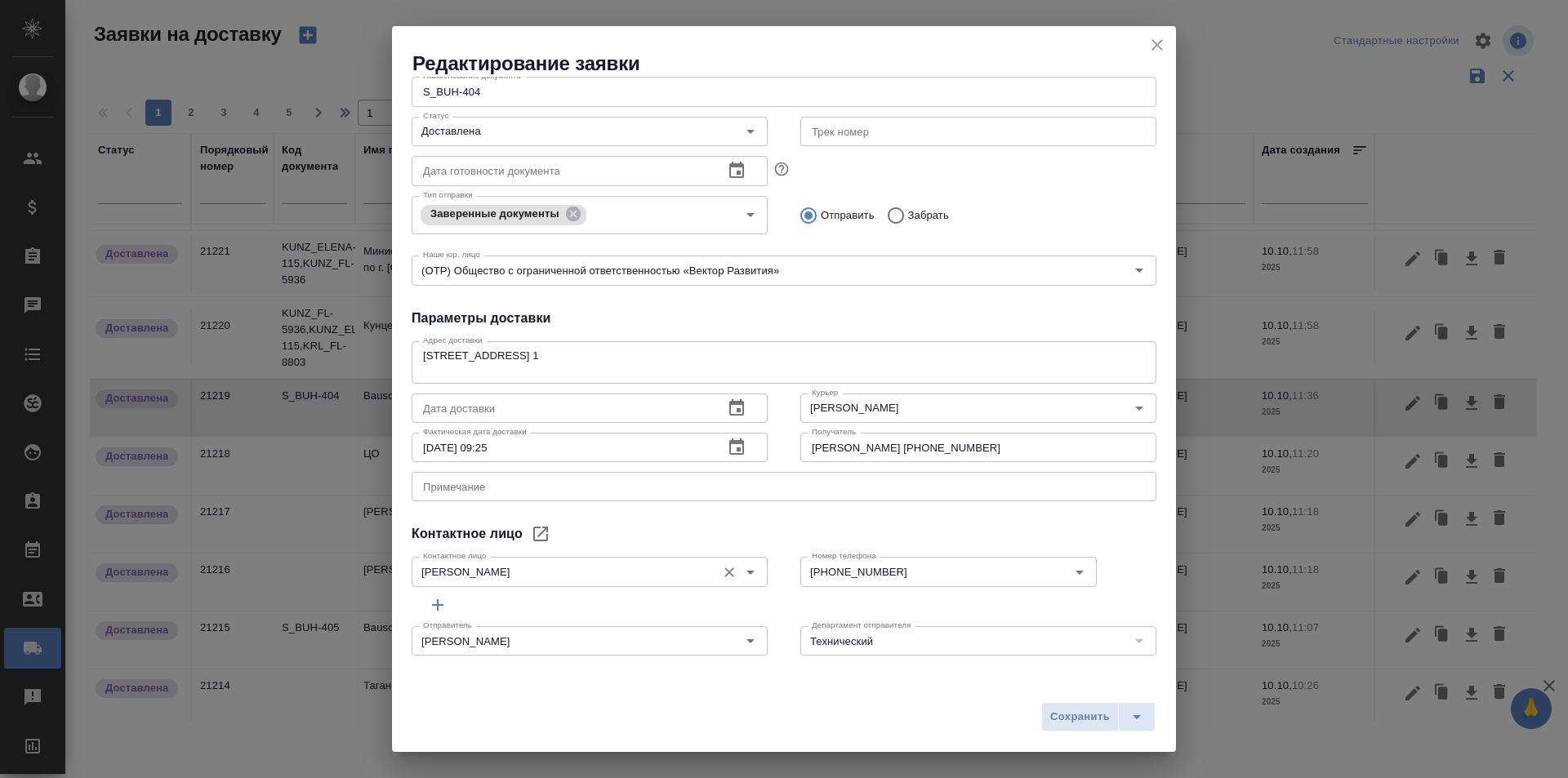
scroll to position [235, 0]
drag, startPoint x: 980, startPoint y: 448, endPoint x: 721, endPoint y: 457, distance: 259.2
click at [721, 457] on div "Дата доставки Дата доставки Фактическая дата доставки [DATE] 09:25 Фактическая …" at bounding box center [784, 425] width 778 height 111
drag, startPoint x: 1155, startPoint y: 51, endPoint x: 973, endPoint y: 308, distance: 314.9
click at [1155, 51] on icon "close" at bounding box center [1156, 44] width 20 height 20
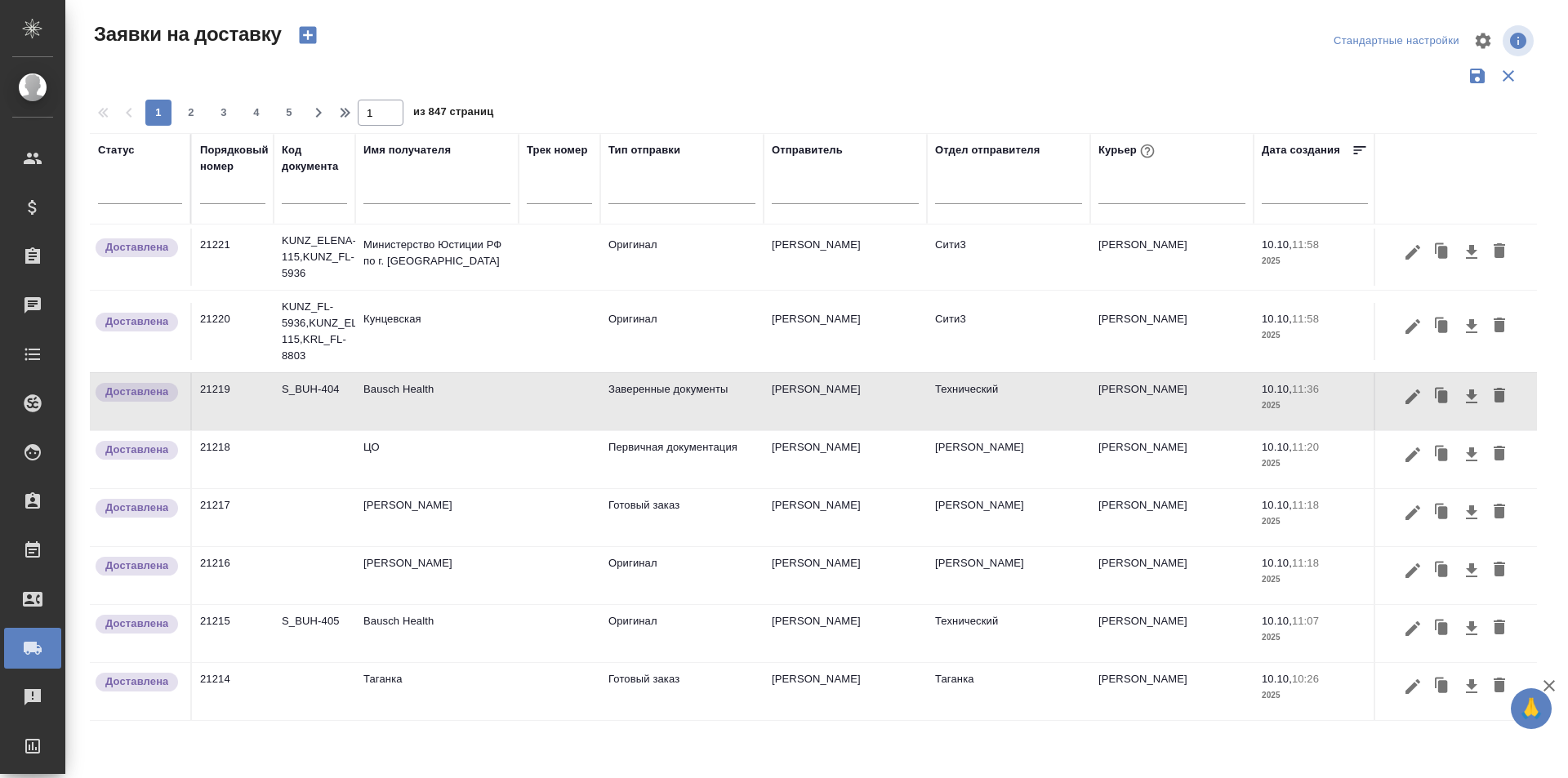
scroll to position [1080, 0]
click at [1403, 622] on icon "button" at bounding box center [1412, 628] width 20 height 20
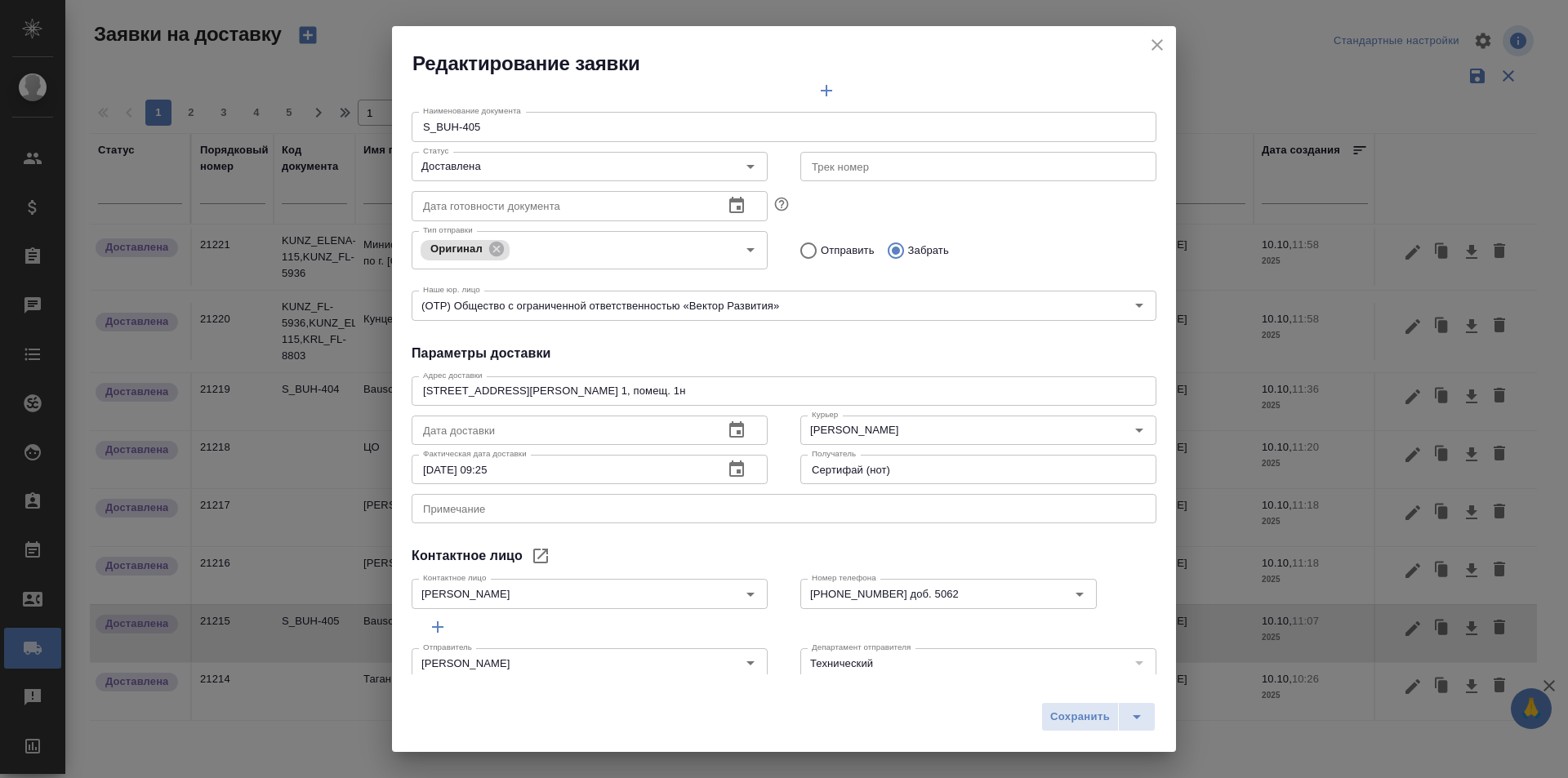
scroll to position [222, 0]
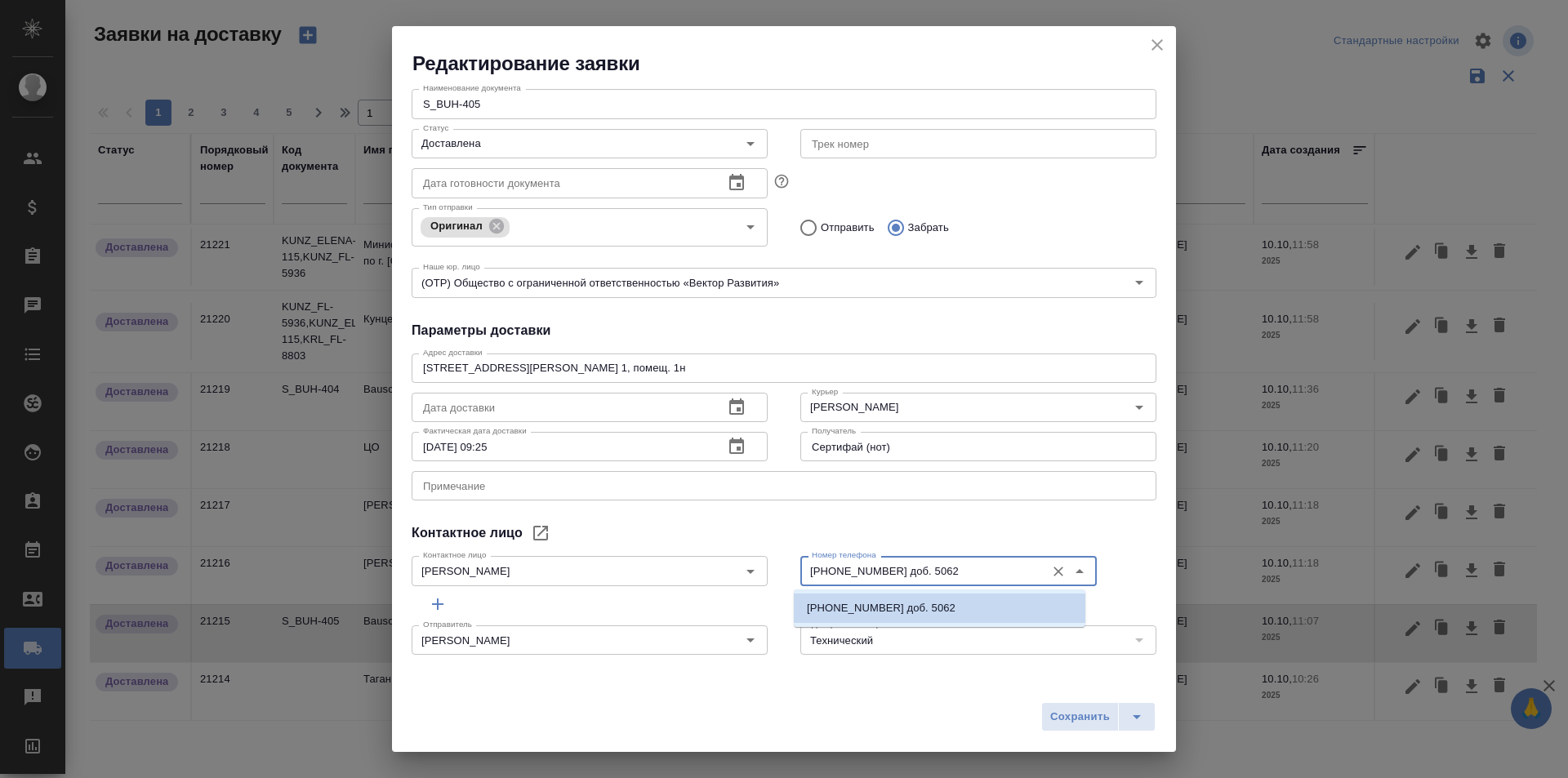
drag, startPoint x: 968, startPoint y: 578, endPoint x: 767, endPoint y: 583, distance: 201.1
click at [767, 583] on div "Контактное лицо [PERSON_NAME] лицо Номер телефона [PHONE_NUMBER] доб. 5062 Номе…" at bounding box center [784, 569] width 778 height 71
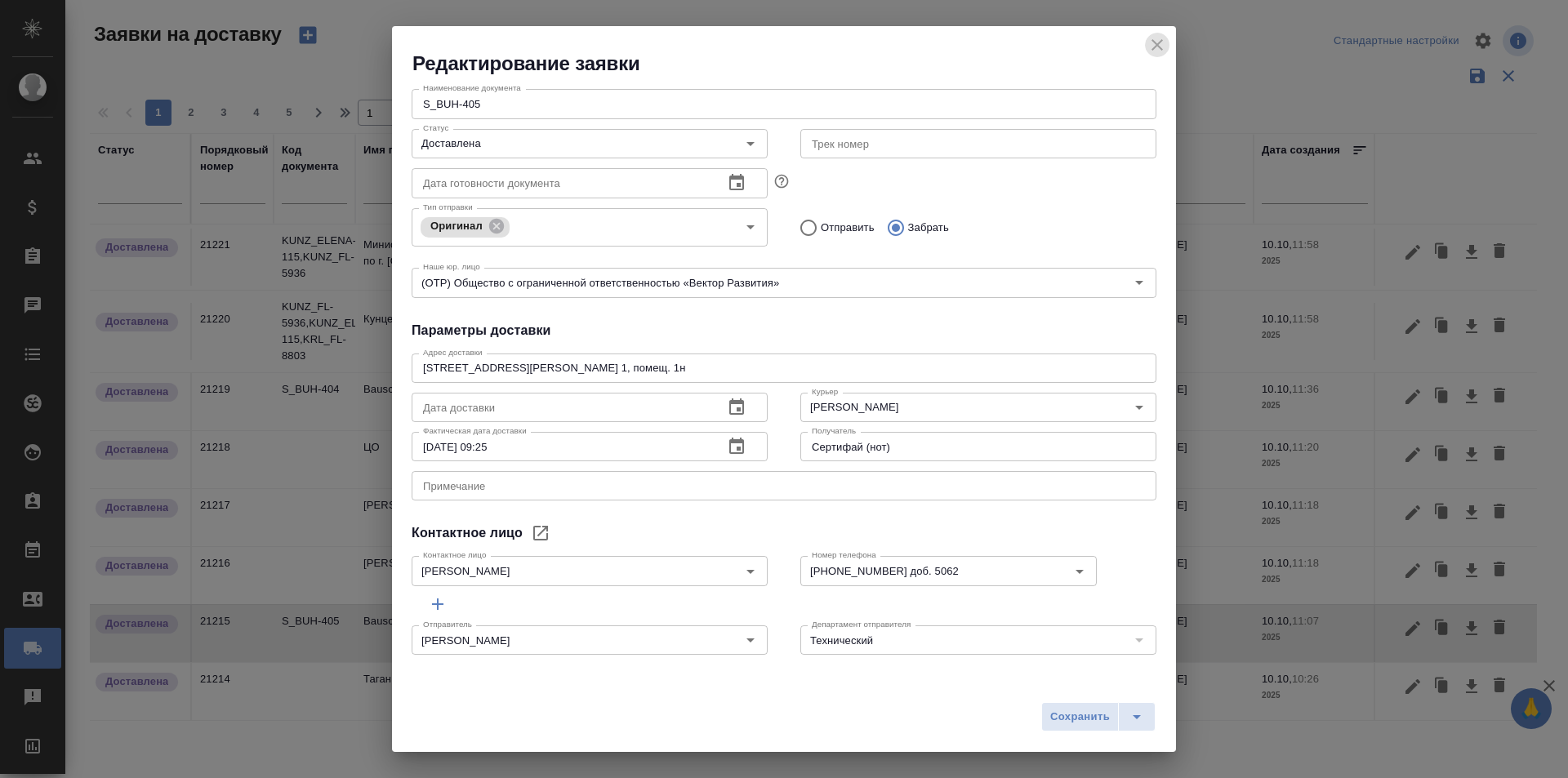
click at [1155, 46] on icon "close" at bounding box center [1156, 44] width 20 height 20
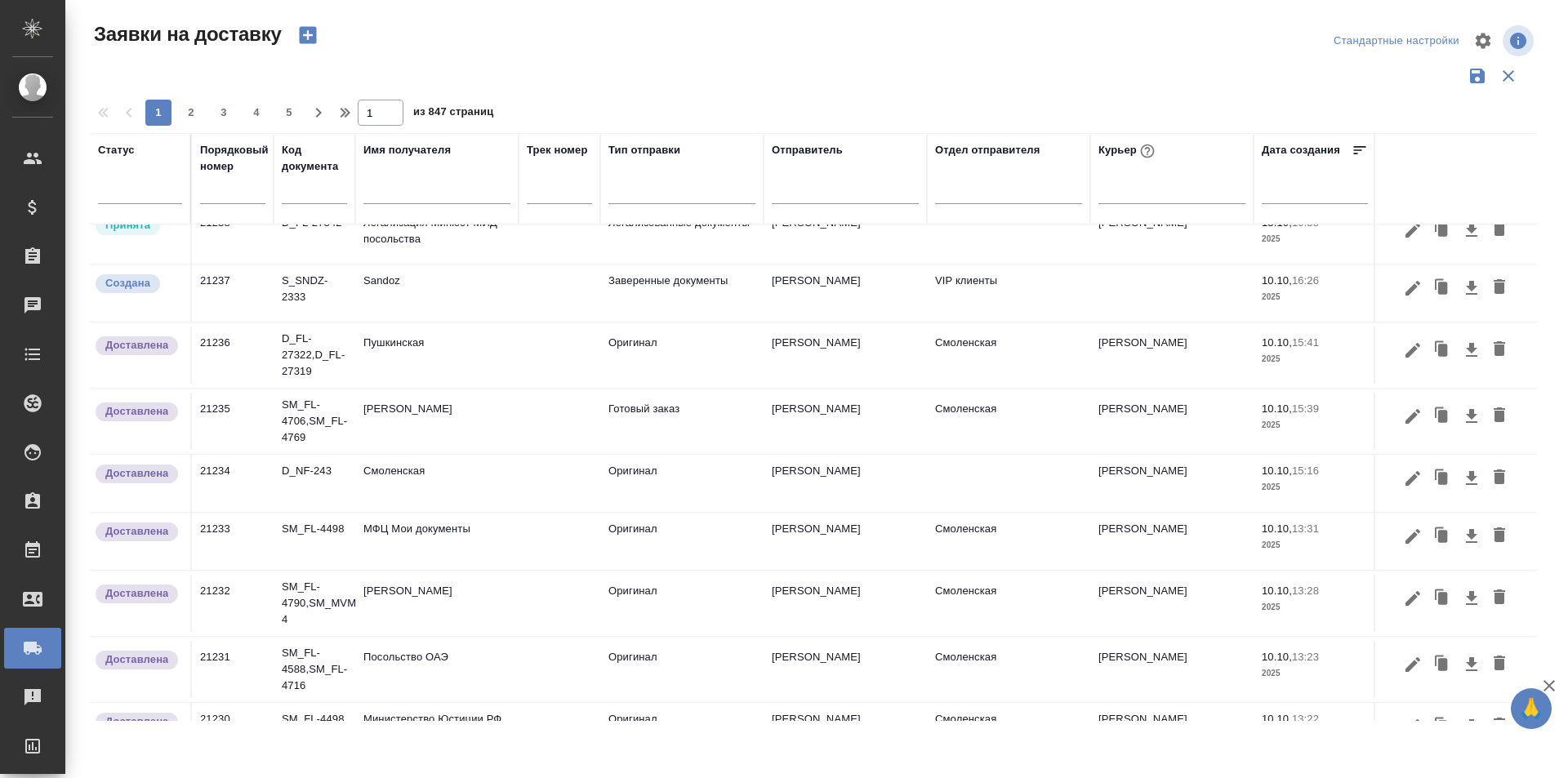
scroll to position [0, 0]
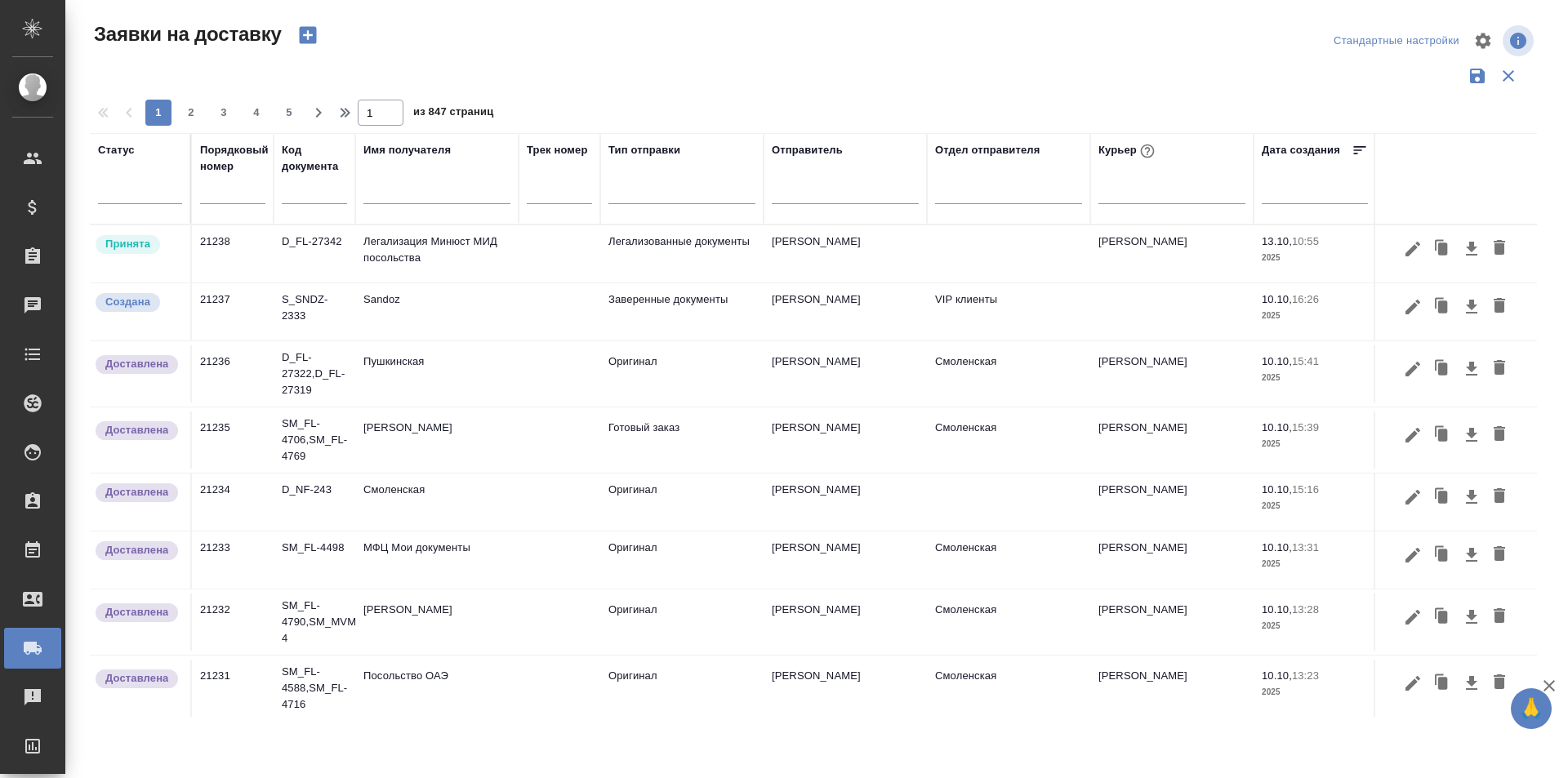
click at [220, 201] on input "text" at bounding box center [232, 191] width 66 height 23
paste input "21219"
type input "21219"
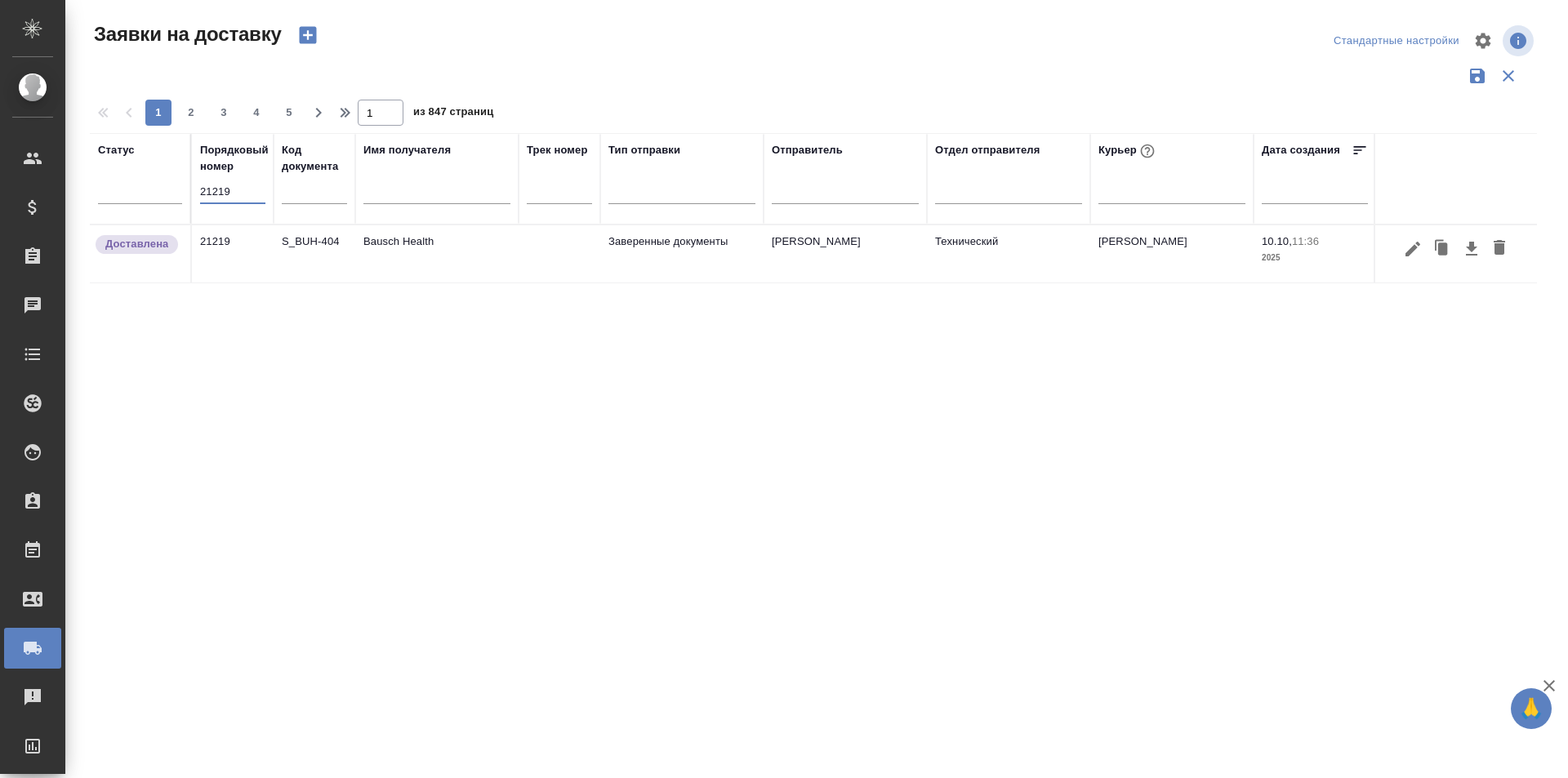
click at [255, 192] on input "21219" at bounding box center [232, 191] width 66 height 23
